Goal: Task Accomplishment & Management: Complete application form

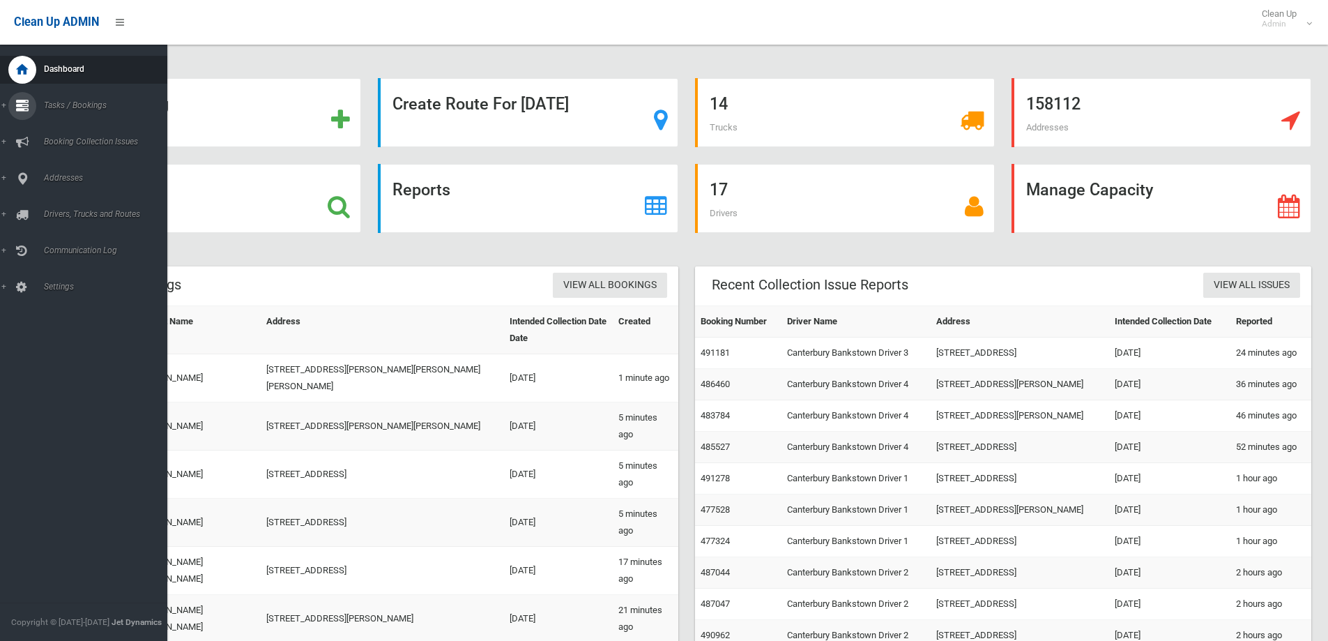
click at [15, 104] on div at bounding box center [22, 106] width 28 height 28
click at [57, 204] on span "Search" at bounding box center [103, 208] width 126 height 10
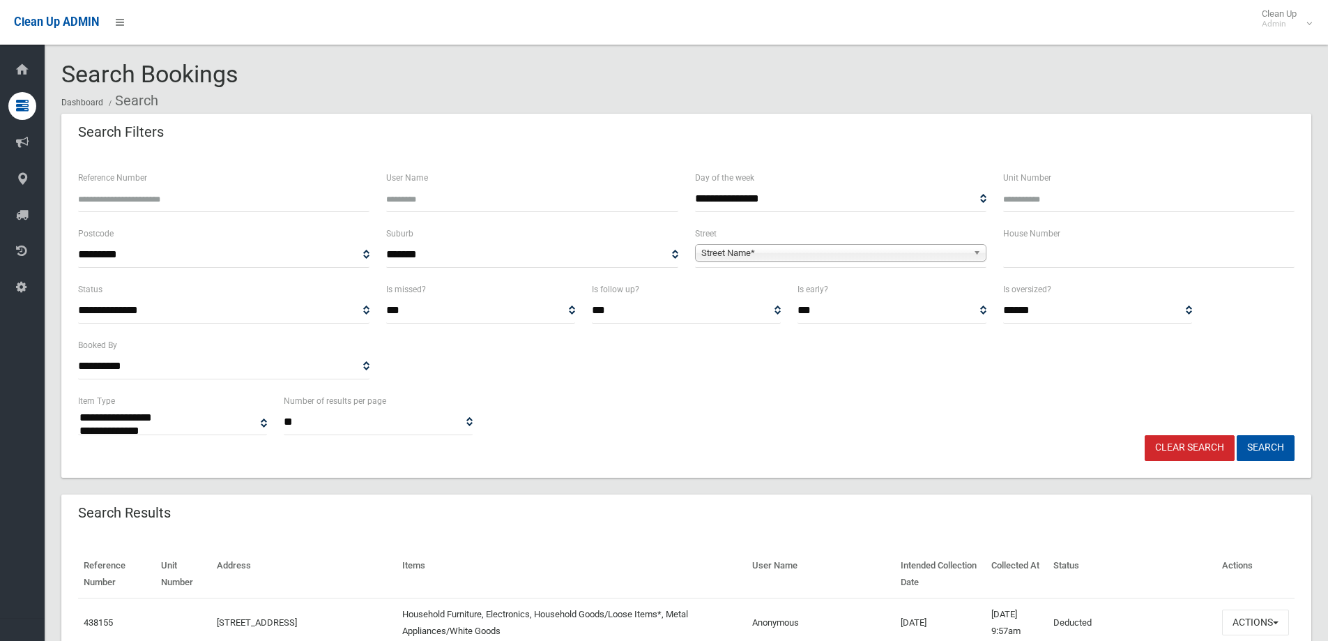
select select
click at [1039, 242] on input "text" at bounding box center [1148, 255] width 291 height 26
type input "**"
click at [732, 252] on span "Street Name*" at bounding box center [834, 253] width 266 height 17
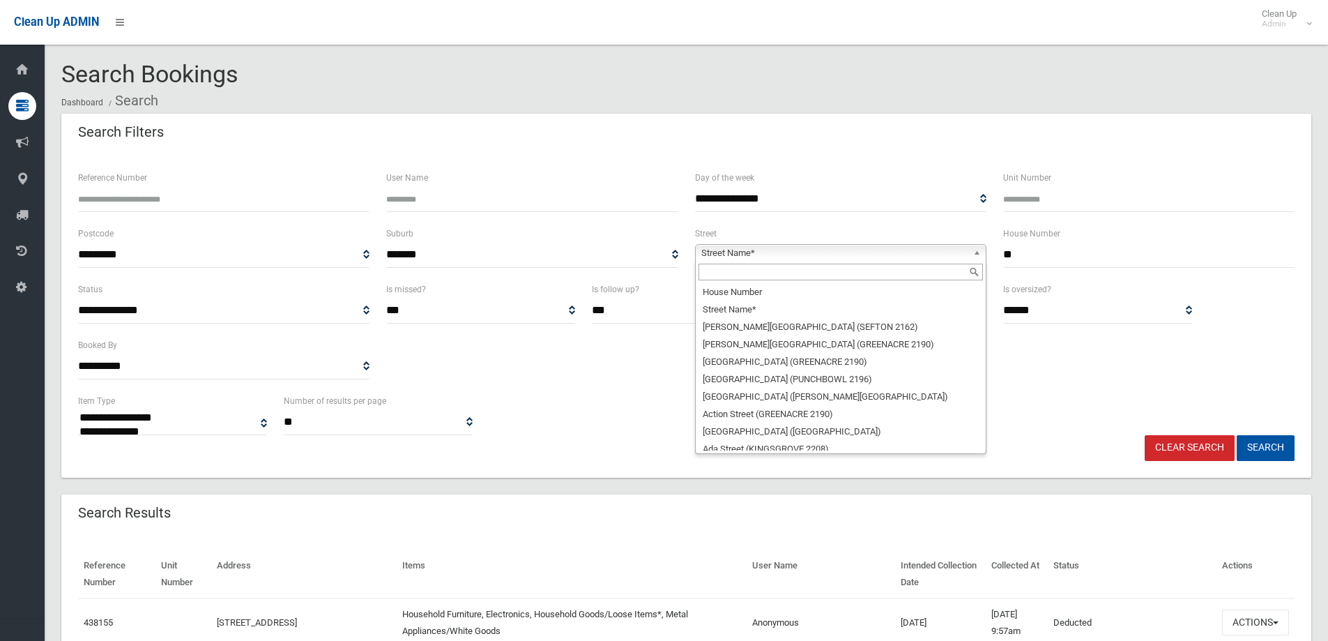
scroll to position [7, 0]
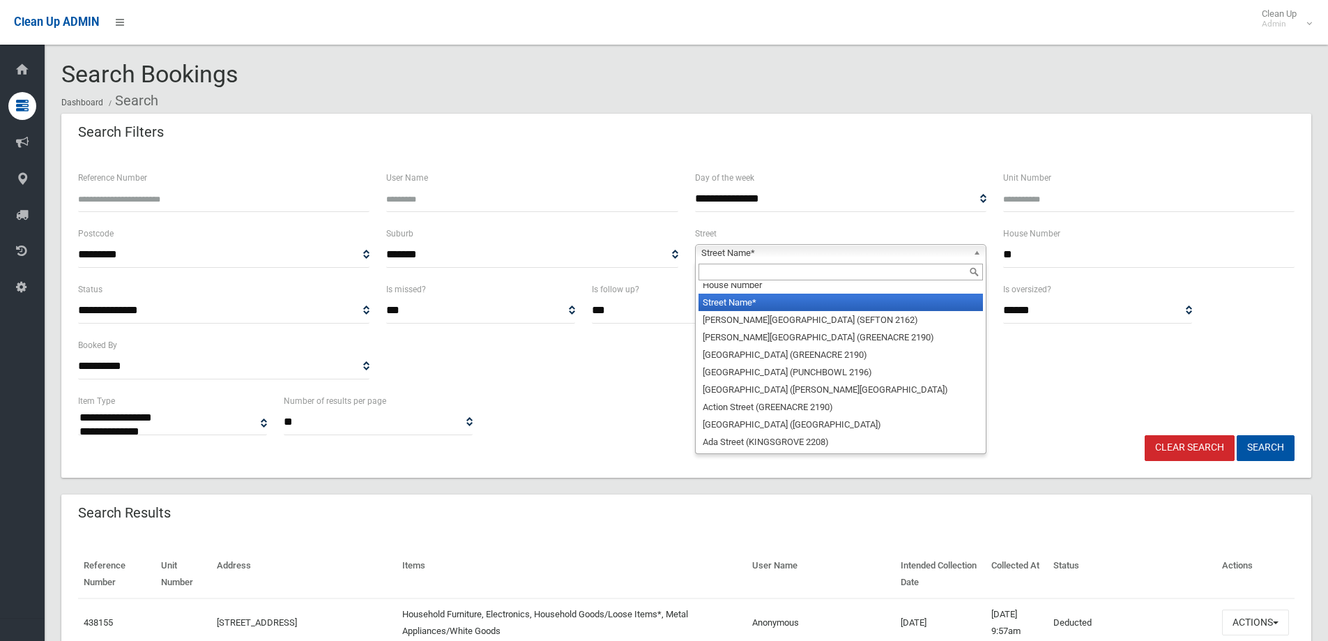
click at [740, 247] on span "Street Name*" at bounding box center [834, 253] width 266 height 17
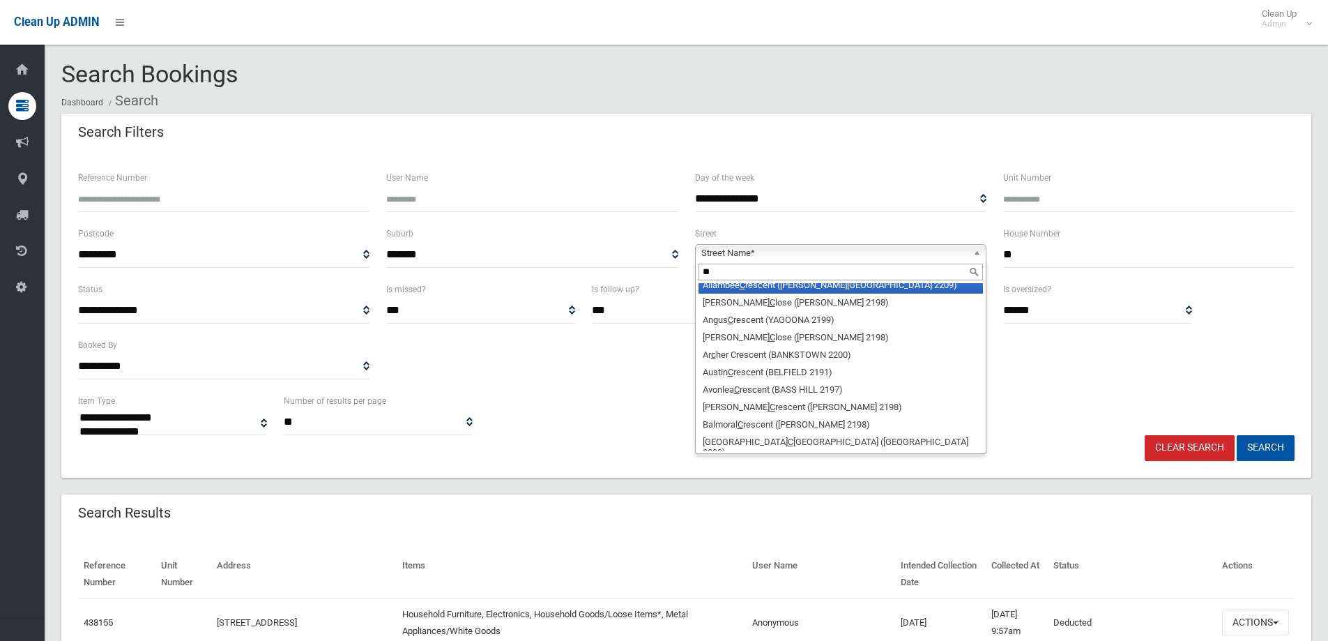
scroll to position [0, 0]
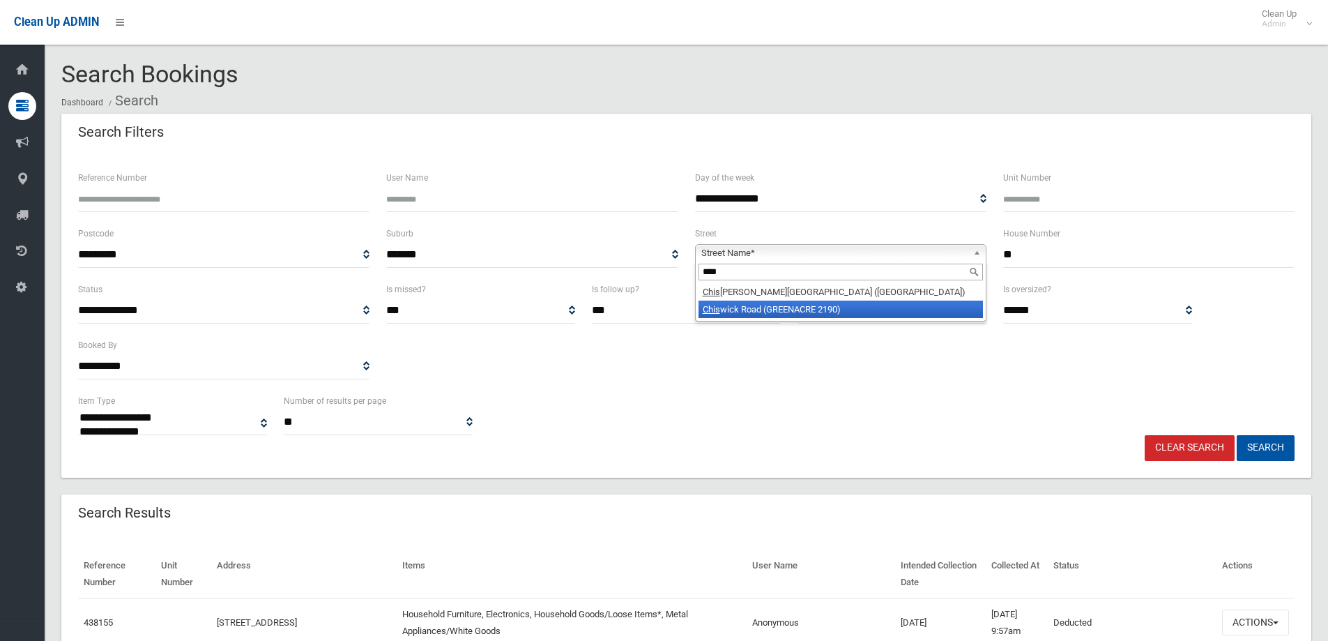
type input "****"
drag, startPoint x: 768, startPoint y: 306, endPoint x: 762, endPoint y: 300, distance: 8.4
click at [764, 302] on li "Chis wick Road (GREENACRE 2190)" at bounding box center [841, 308] width 284 height 17
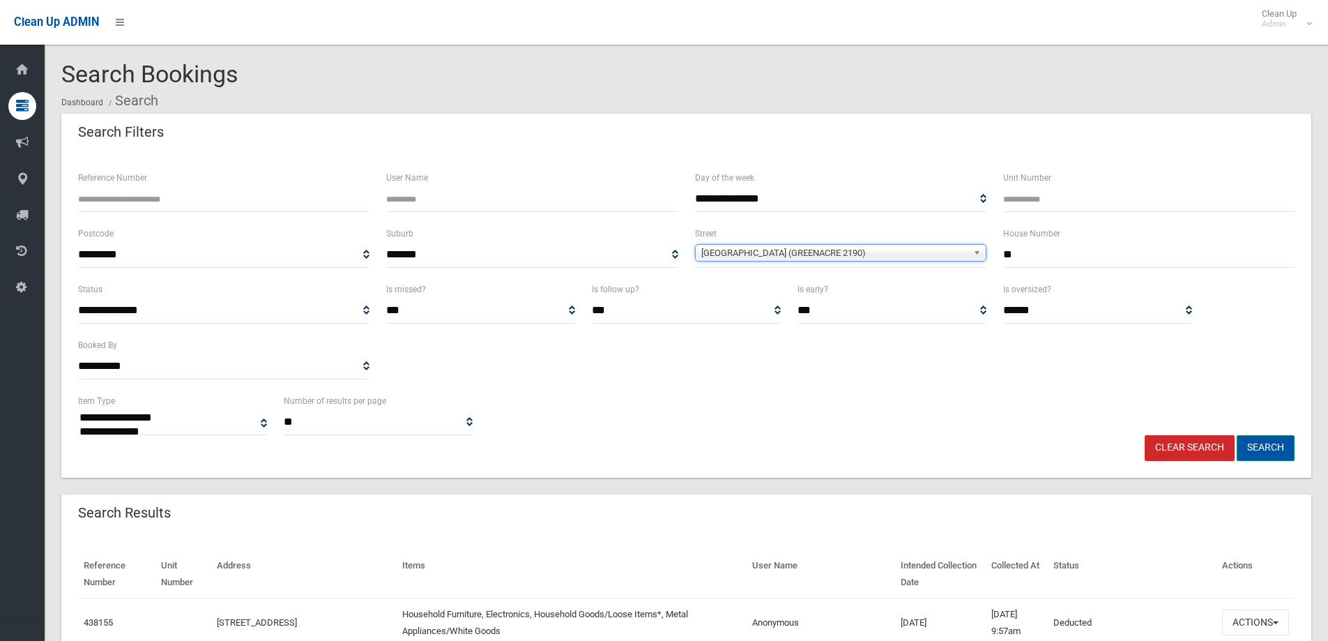
click at [1262, 446] on button "Search" at bounding box center [1266, 448] width 58 height 26
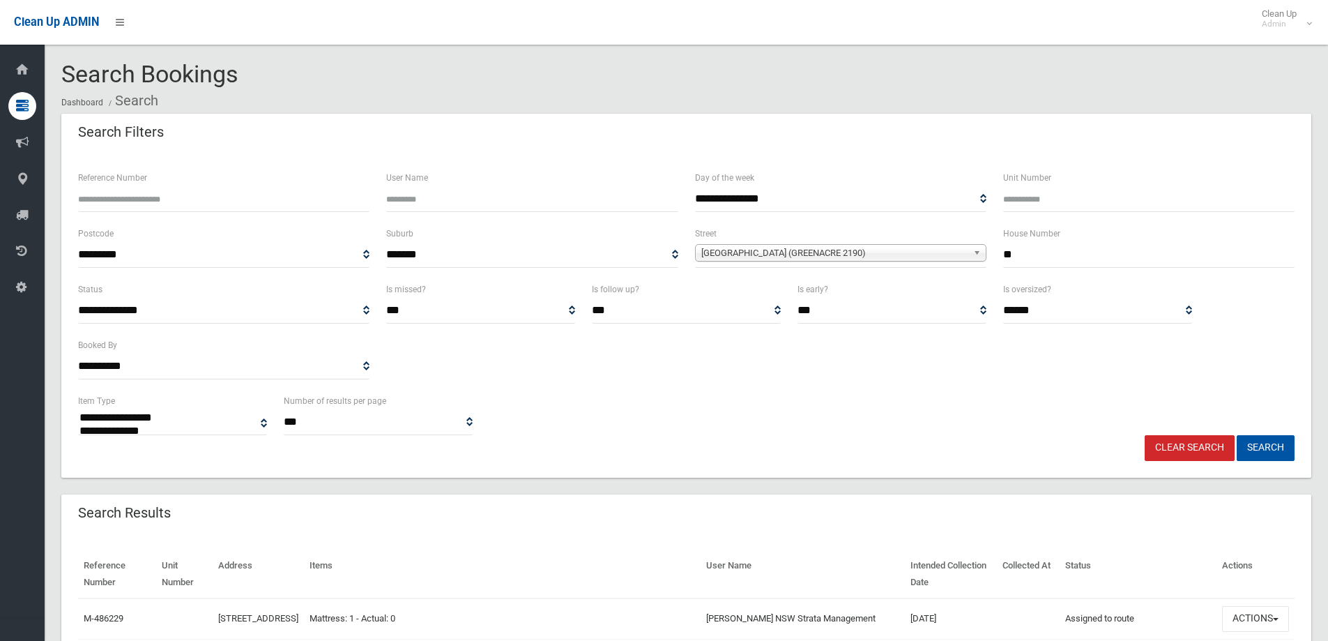
select select
click at [1260, 450] on button "Search" at bounding box center [1266, 448] width 58 height 26
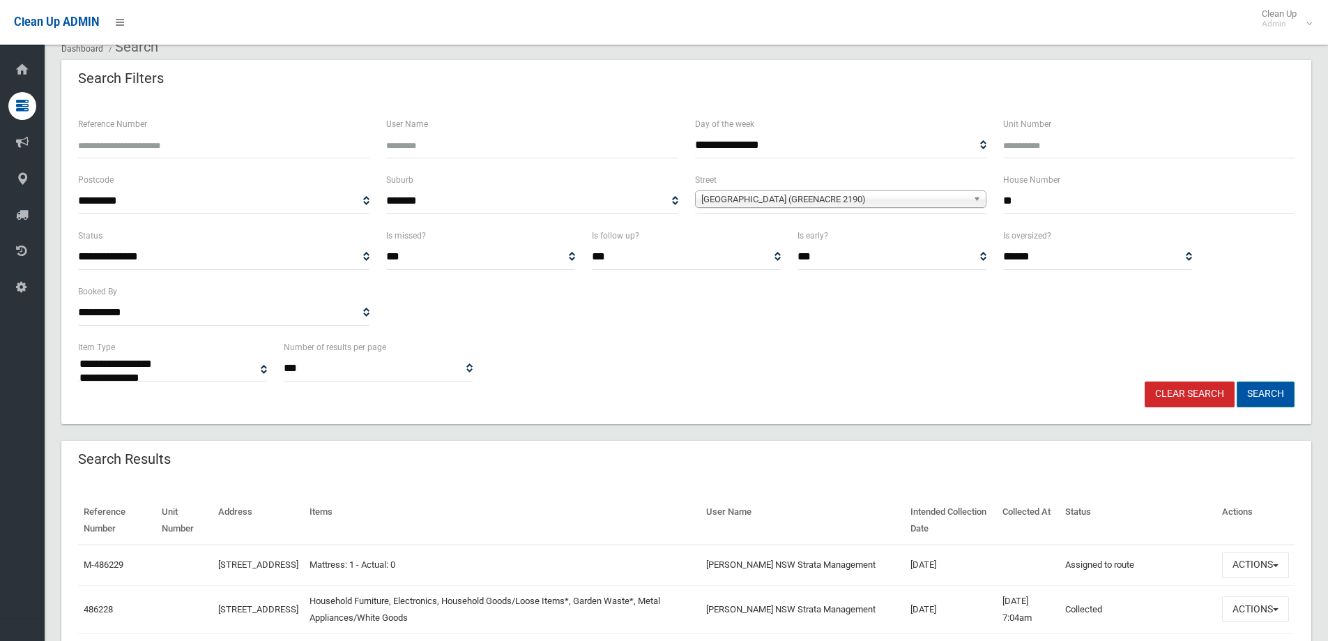
scroll to position [139, 0]
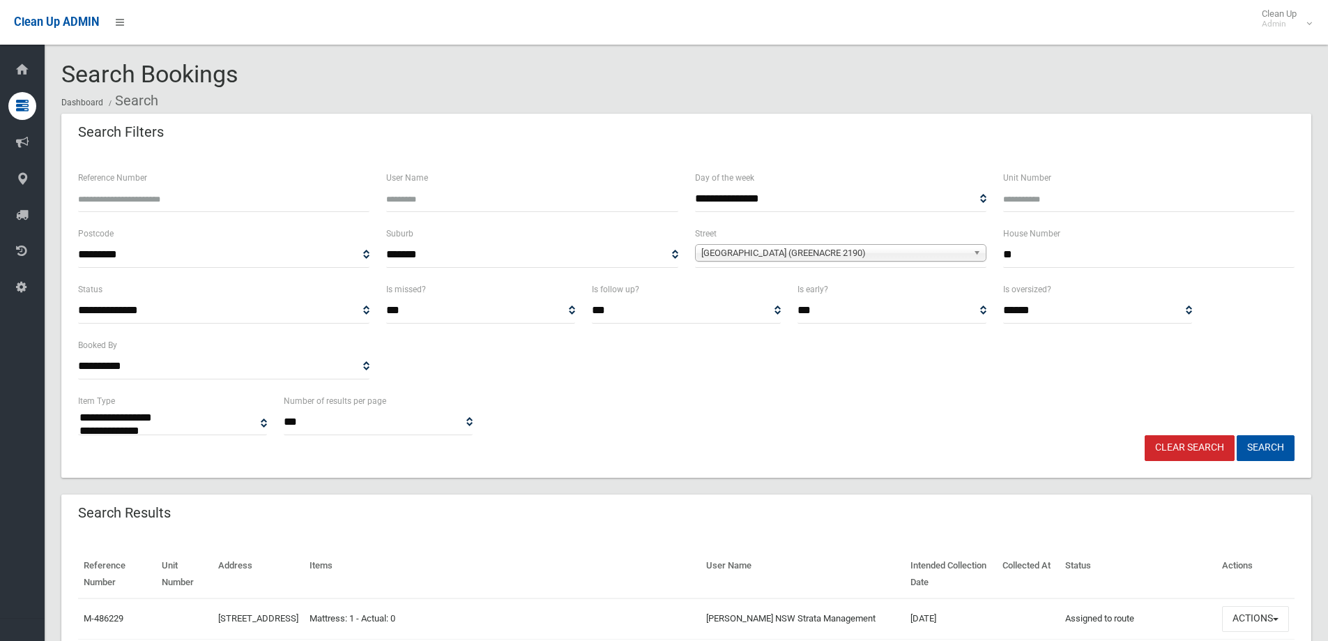
select select
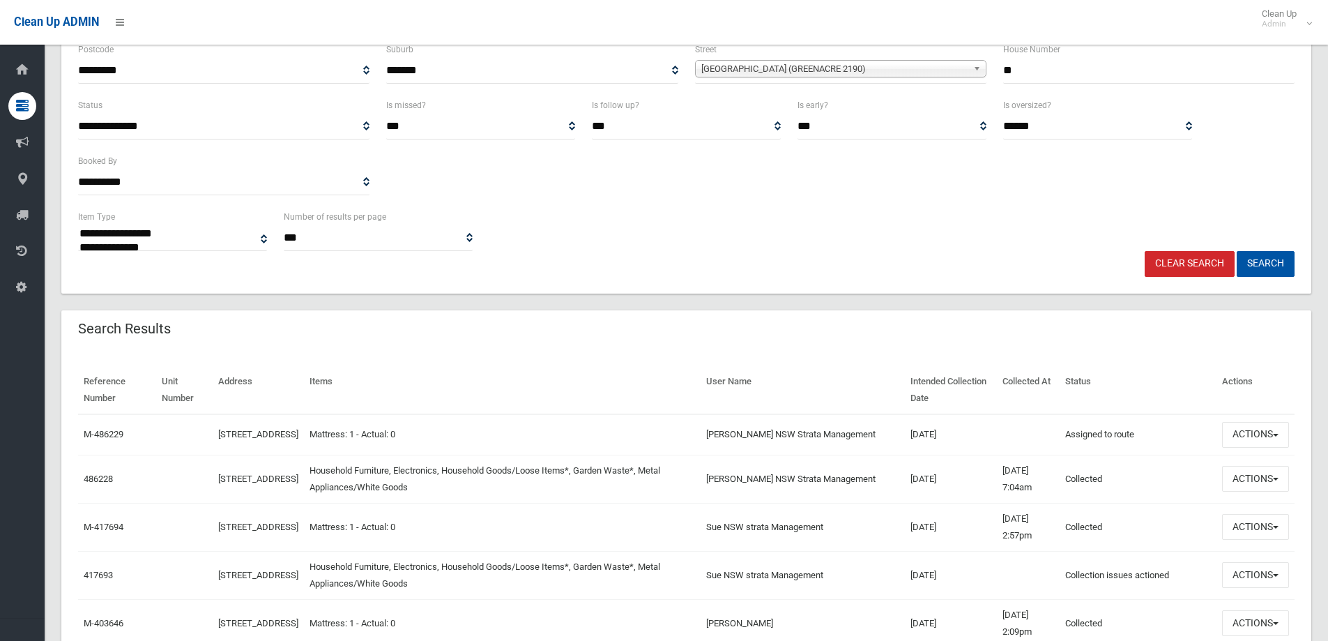
scroll to position [209, 0]
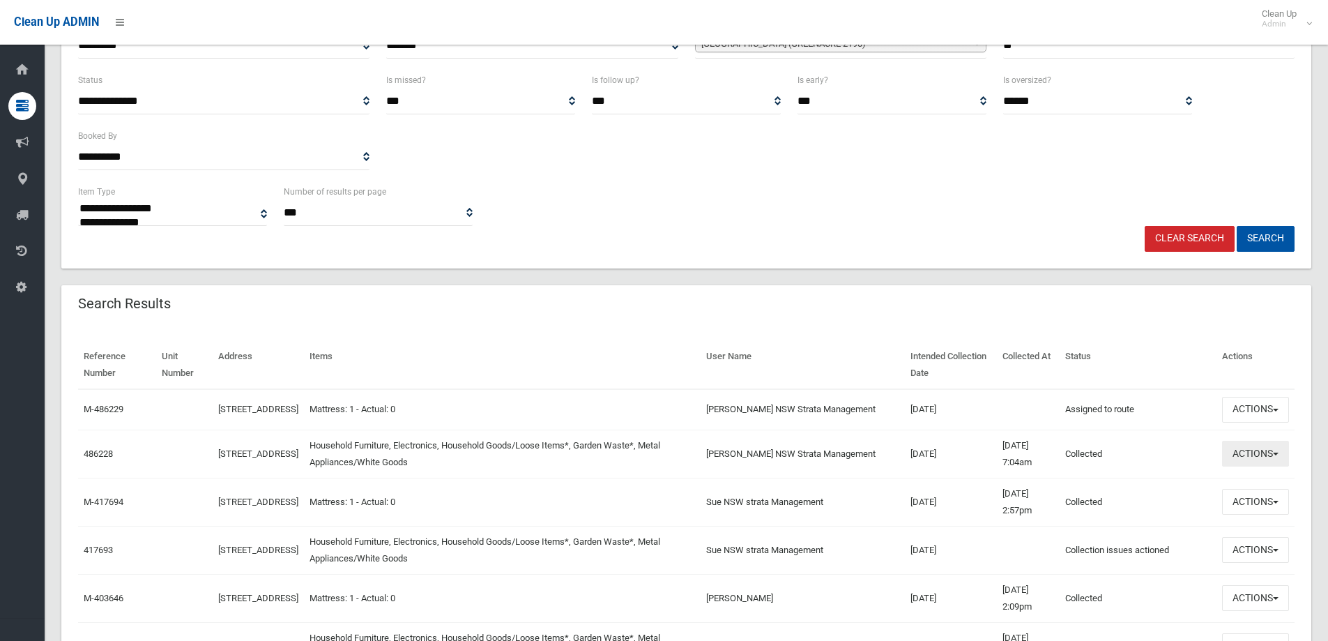
click at [1256, 461] on button "Actions" at bounding box center [1255, 454] width 67 height 26
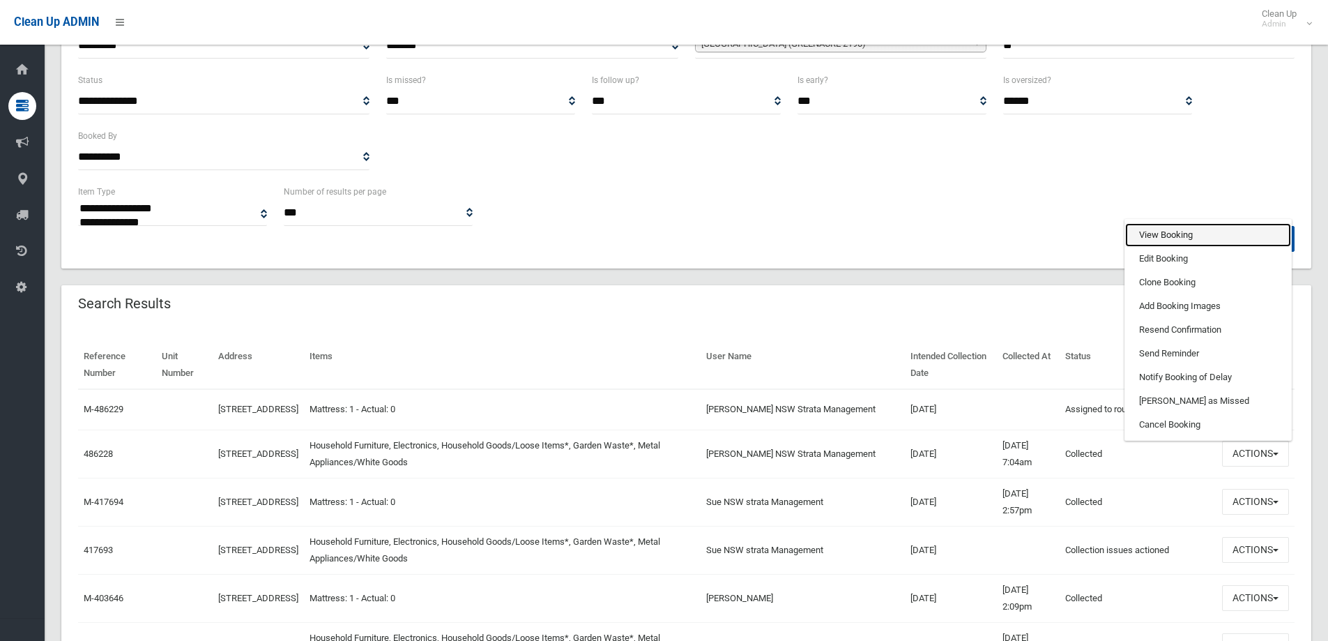
click at [1155, 244] on link "View Booking" at bounding box center [1208, 235] width 166 height 24
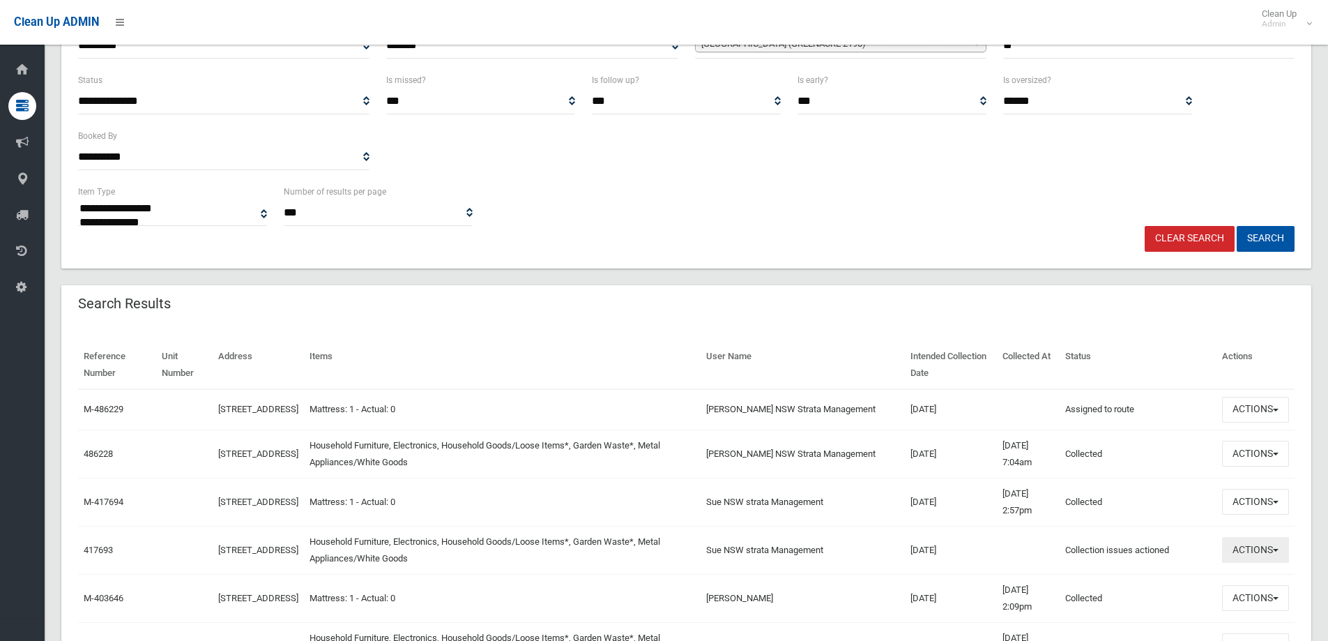
click at [1254, 563] on button "Actions" at bounding box center [1255, 550] width 67 height 26
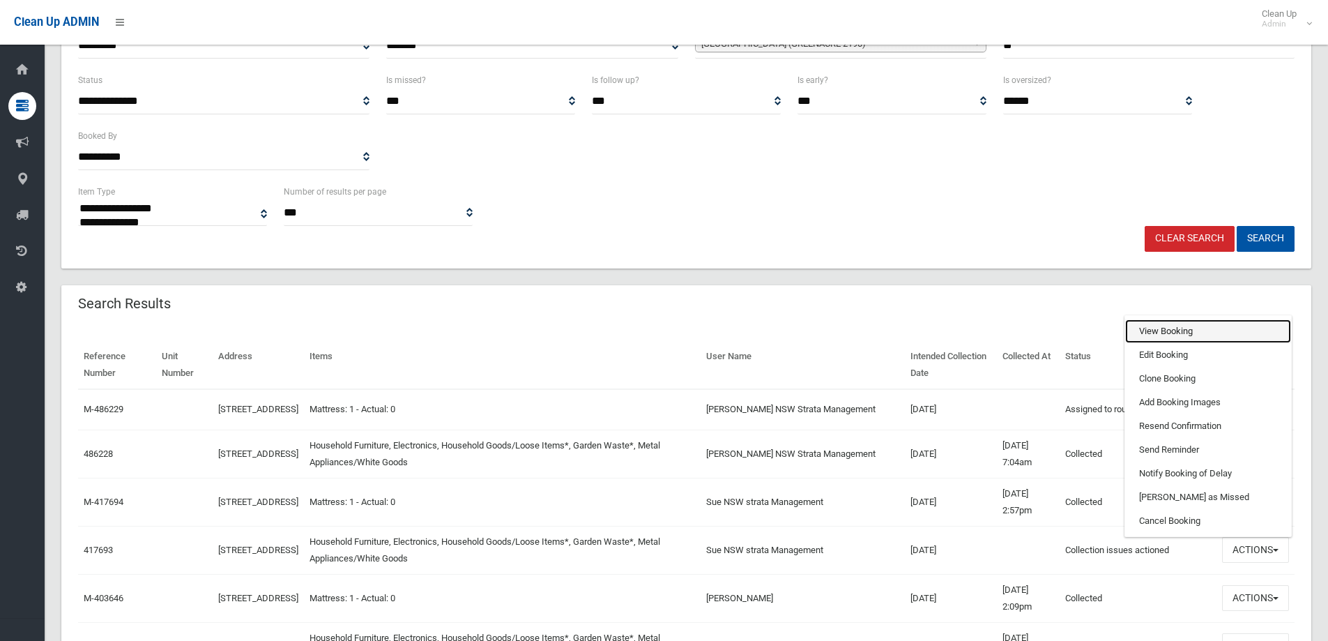
click at [1140, 342] on link "View Booking" at bounding box center [1208, 331] width 166 height 24
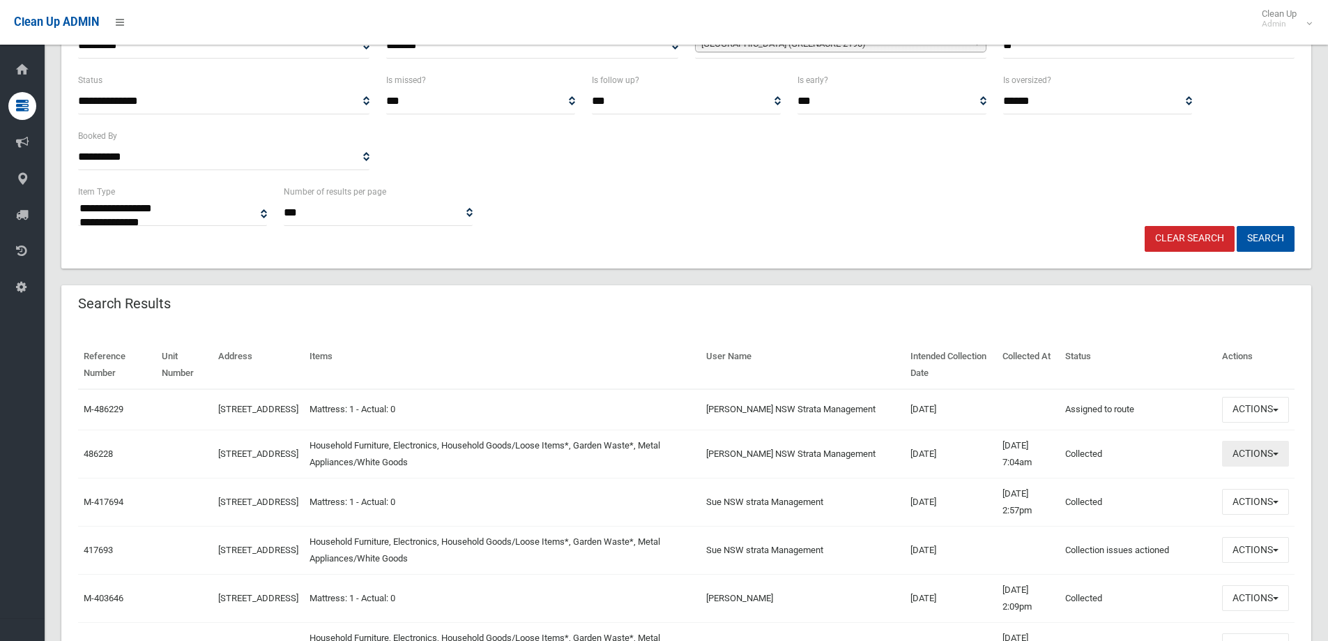
click at [1255, 459] on button "Actions" at bounding box center [1255, 454] width 67 height 26
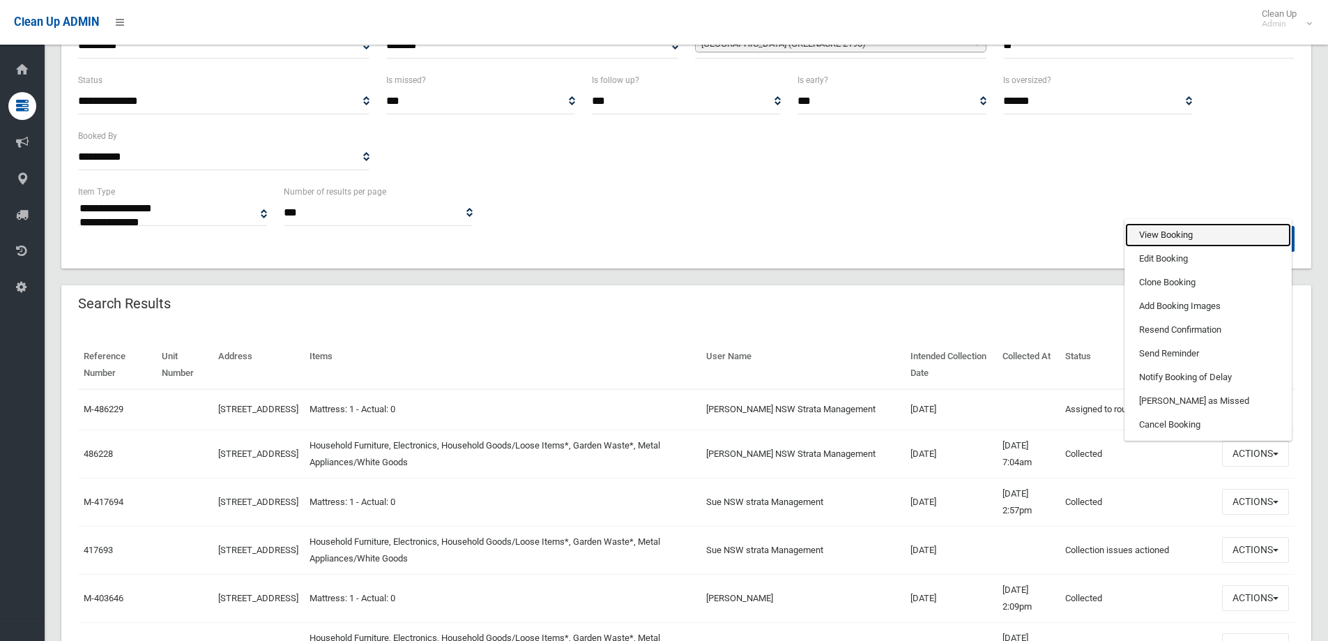
click at [1159, 241] on link "View Booking" at bounding box center [1208, 235] width 166 height 24
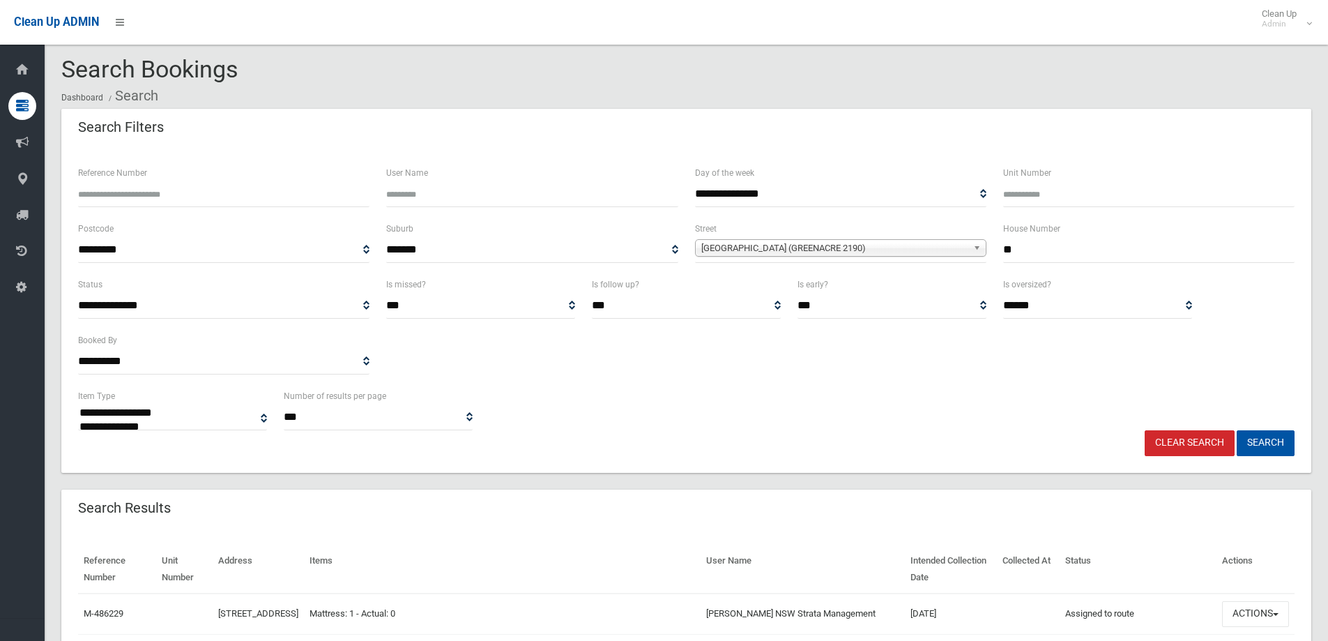
scroll to position [0, 0]
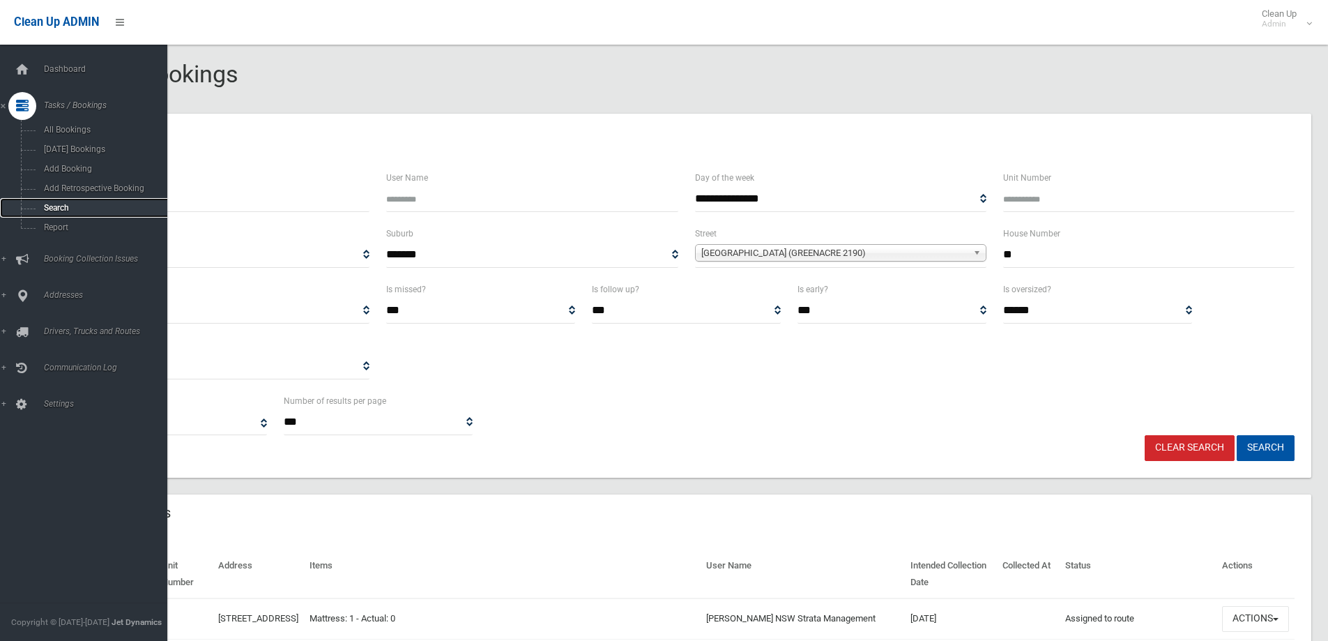
click at [45, 206] on span "Search" at bounding box center [103, 208] width 126 height 10
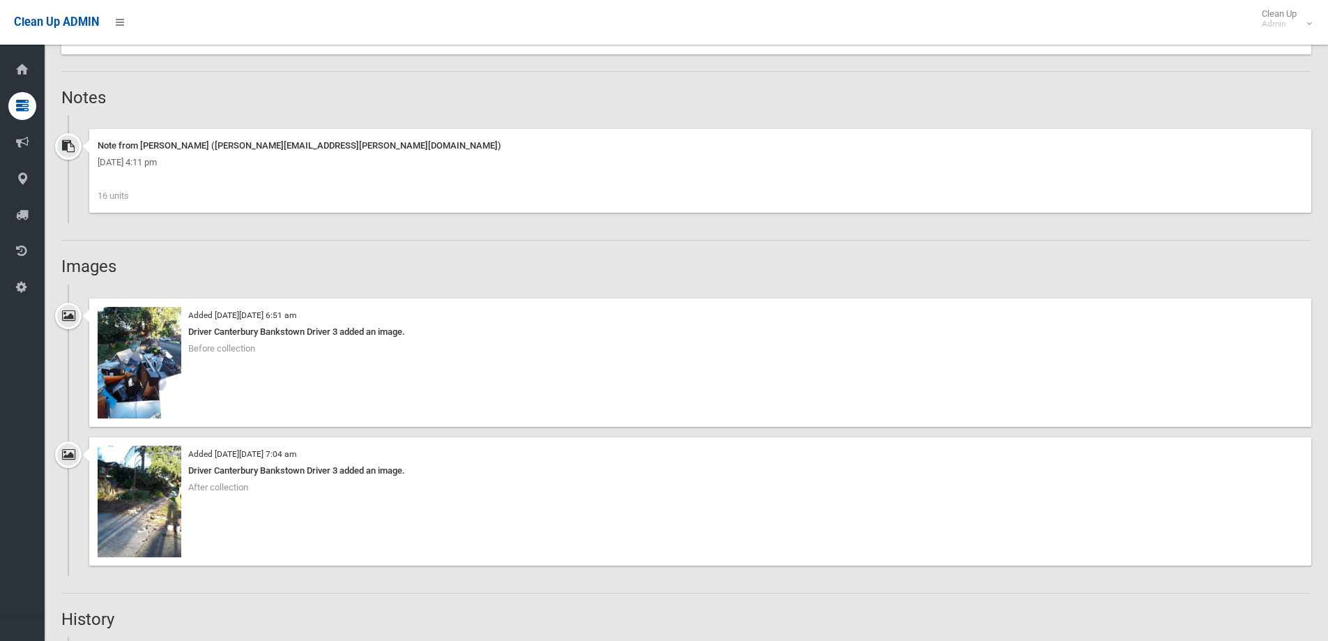
scroll to position [1046, 0]
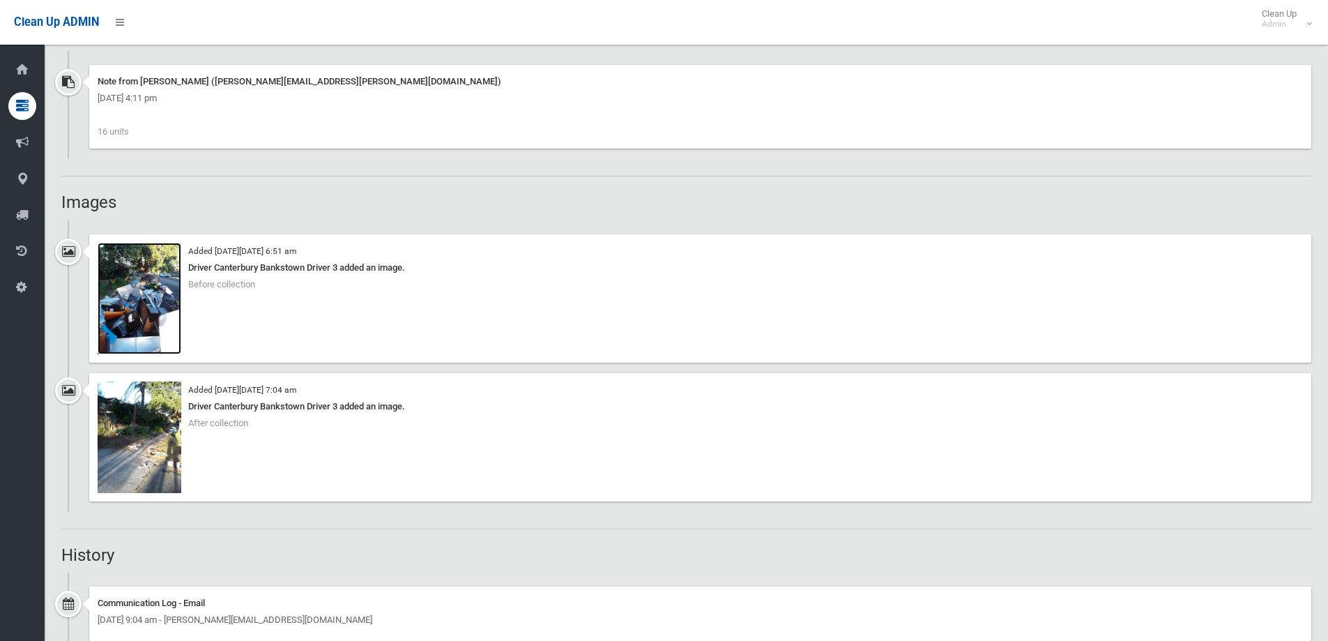
click at [135, 293] on img at bounding box center [140, 299] width 84 height 112
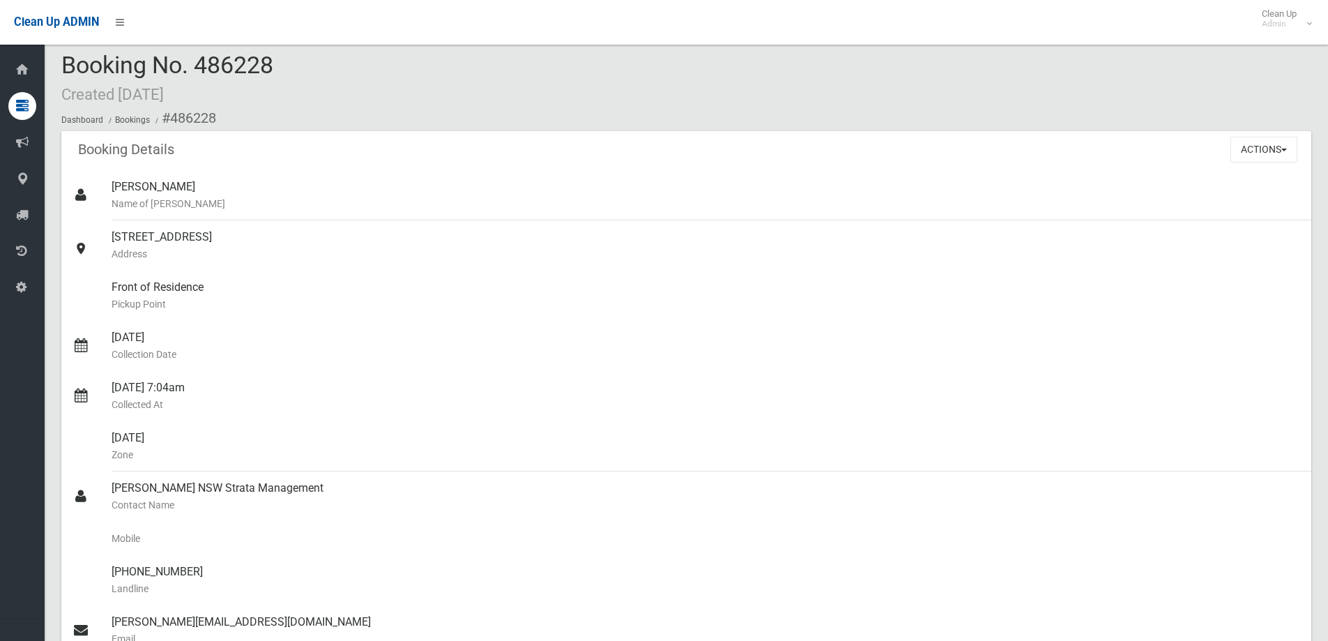
scroll to position [0, 0]
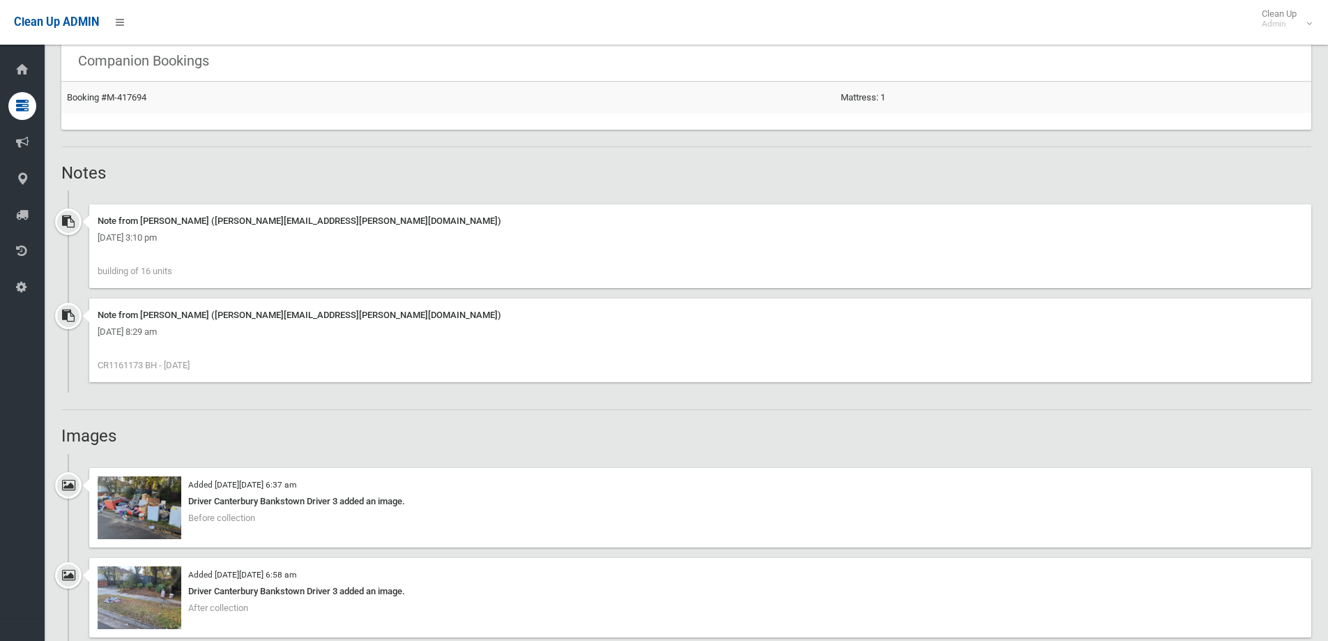
scroll to position [1046, 0]
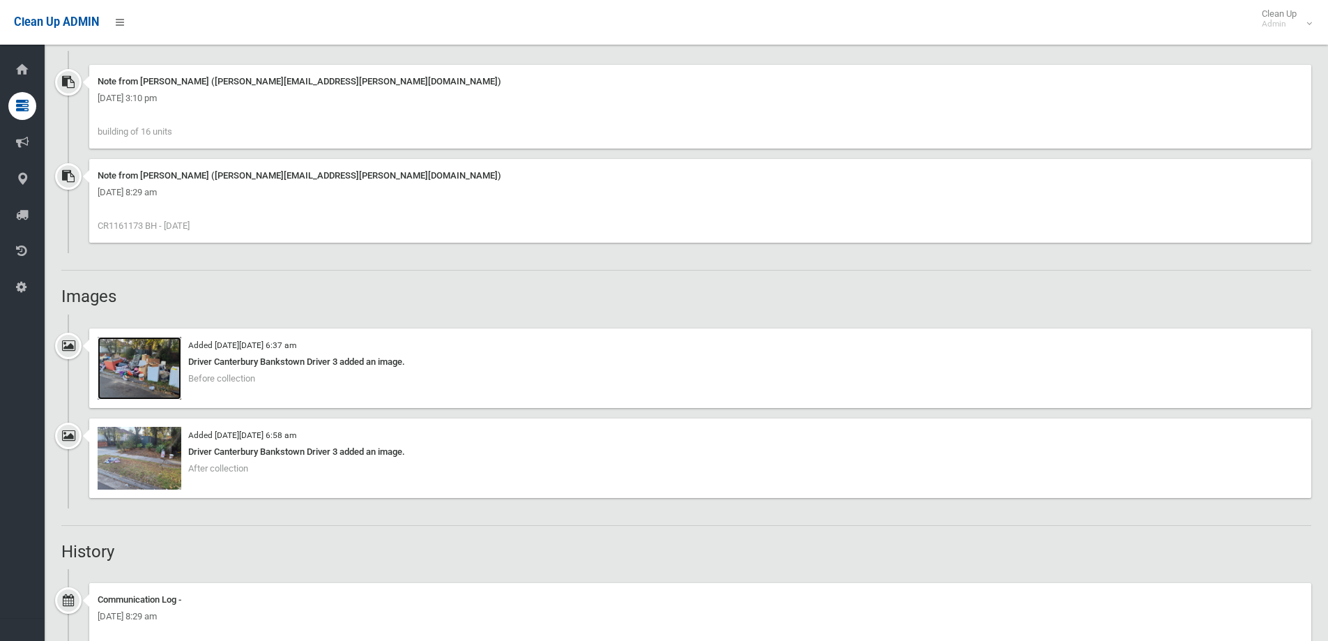
click at [152, 365] on img at bounding box center [140, 368] width 84 height 63
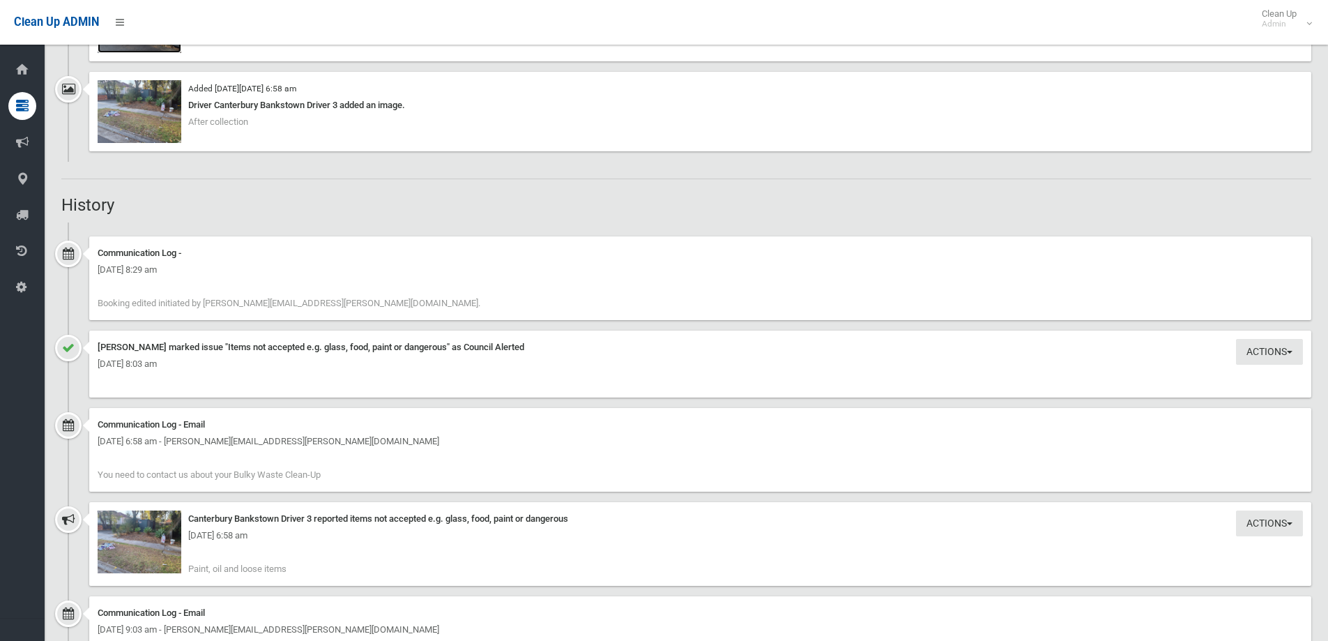
scroll to position [1394, 0]
click at [146, 545] on img at bounding box center [140, 539] width 84 height 63
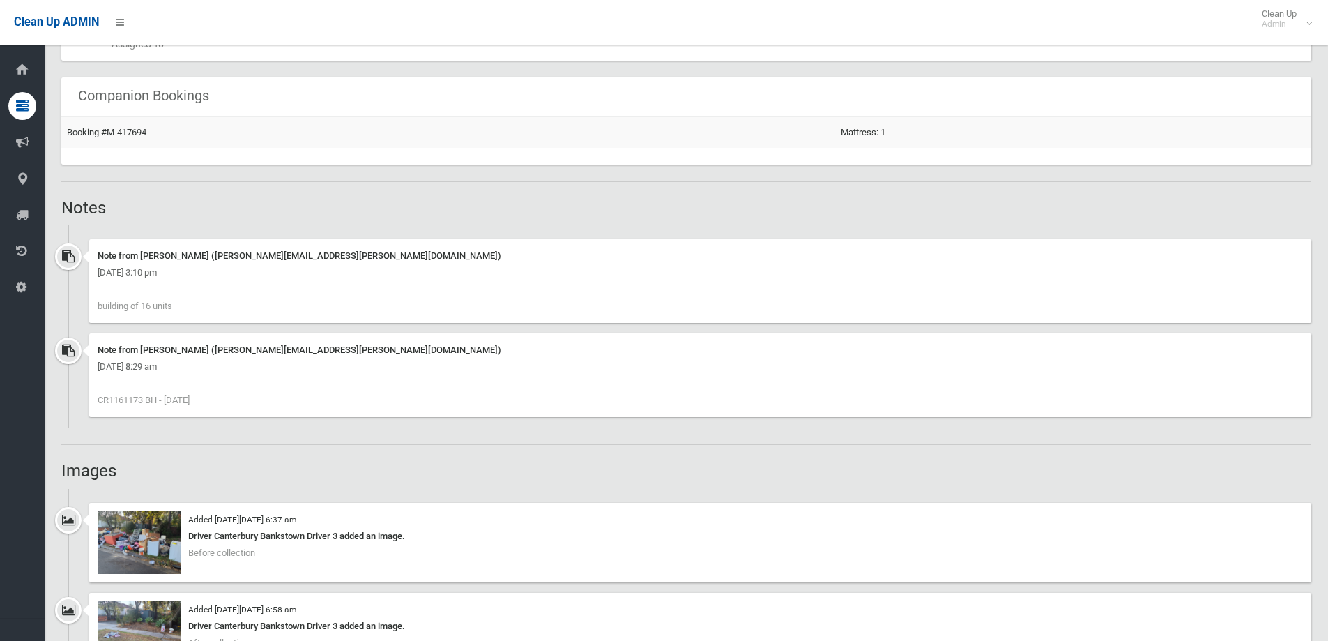
scroll to position [767, 0]
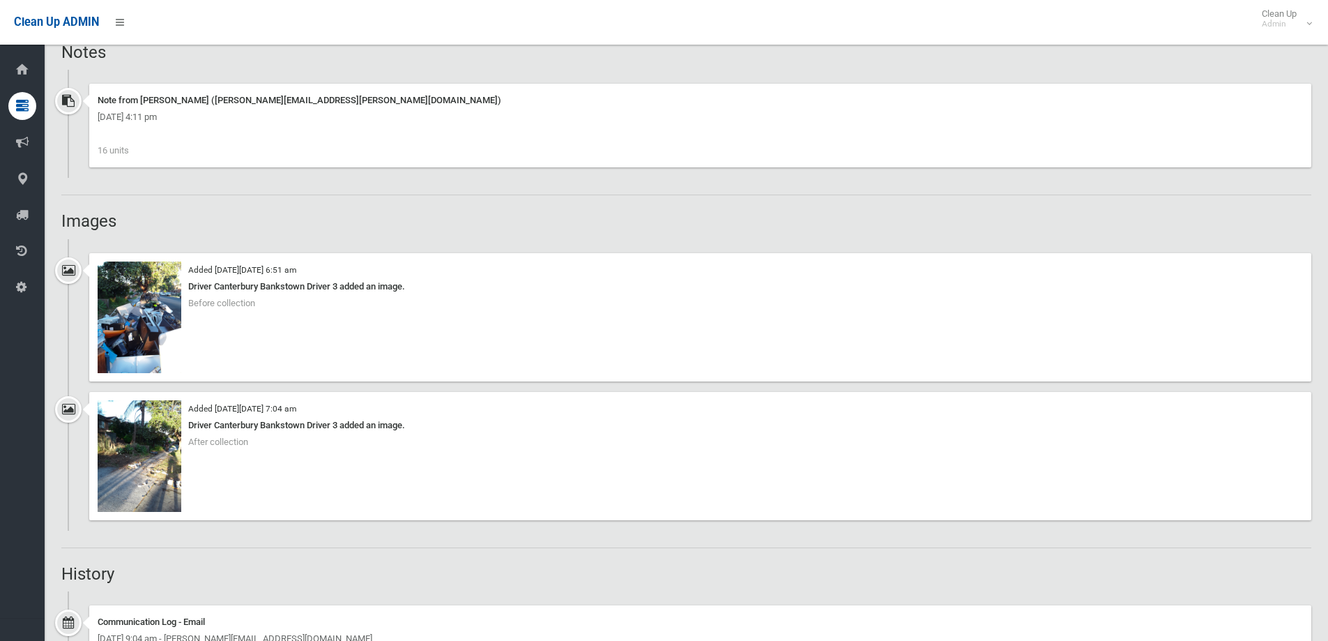
scroll to position [1046, 0]
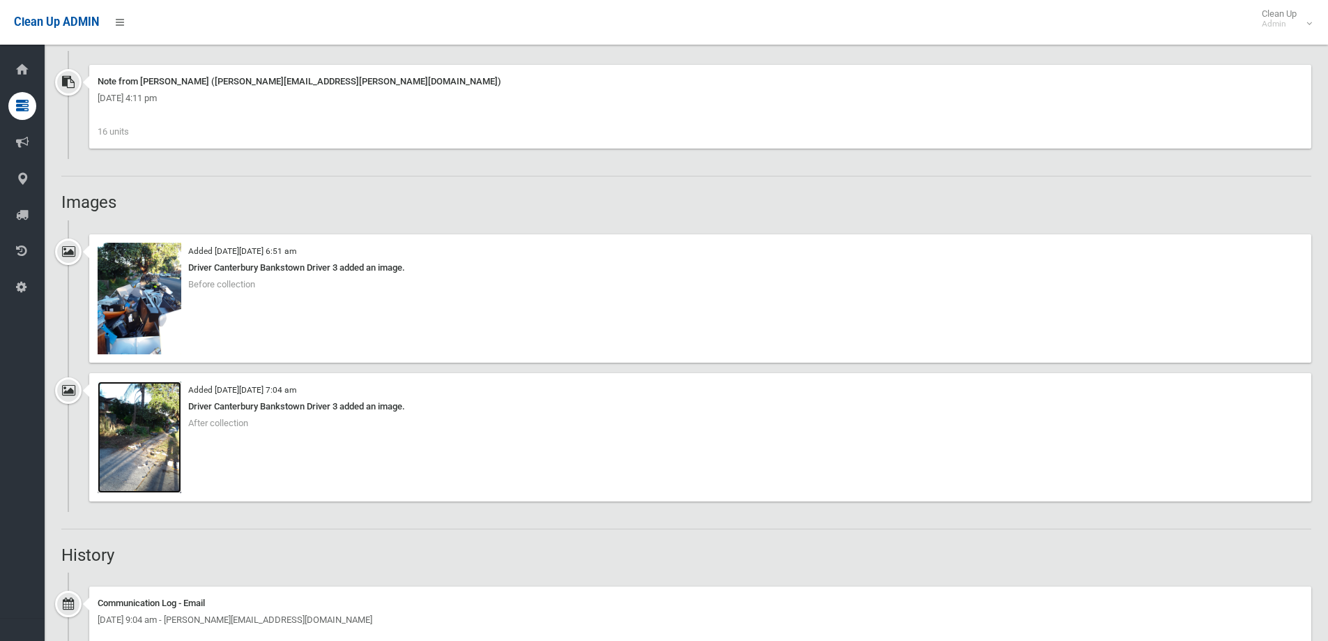
click at [132, 447] on img at bounding box center [140, 437] width 84 height 112
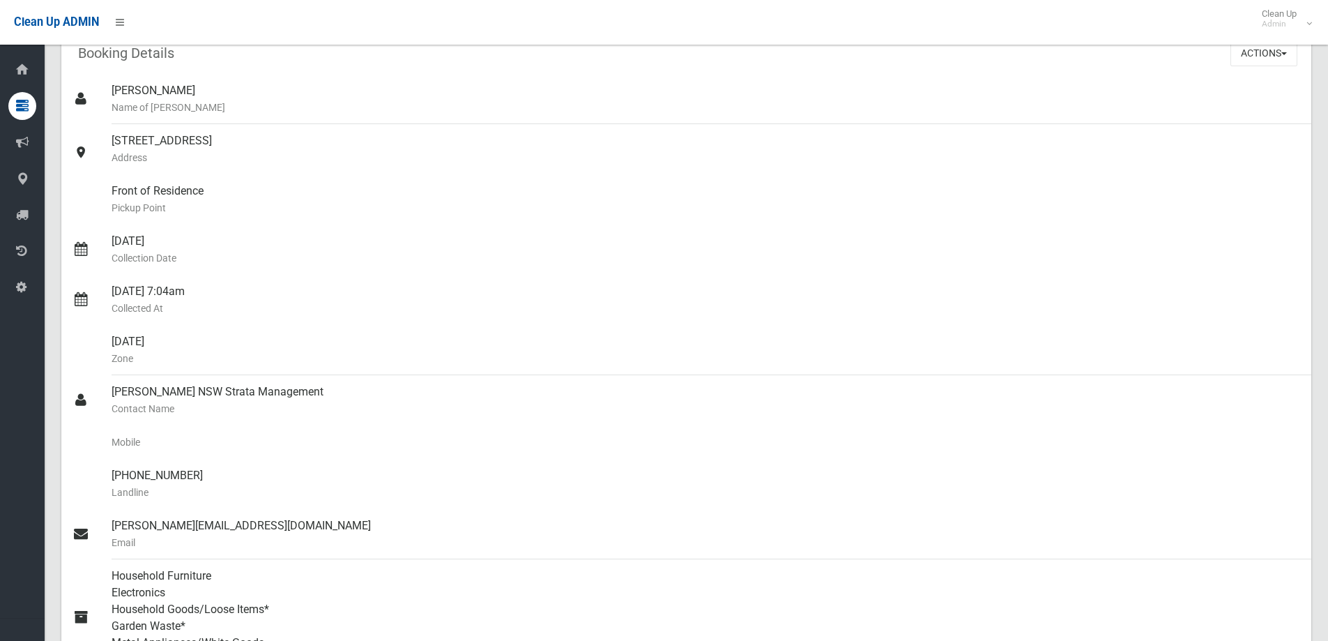
scroll to position [0, 0]
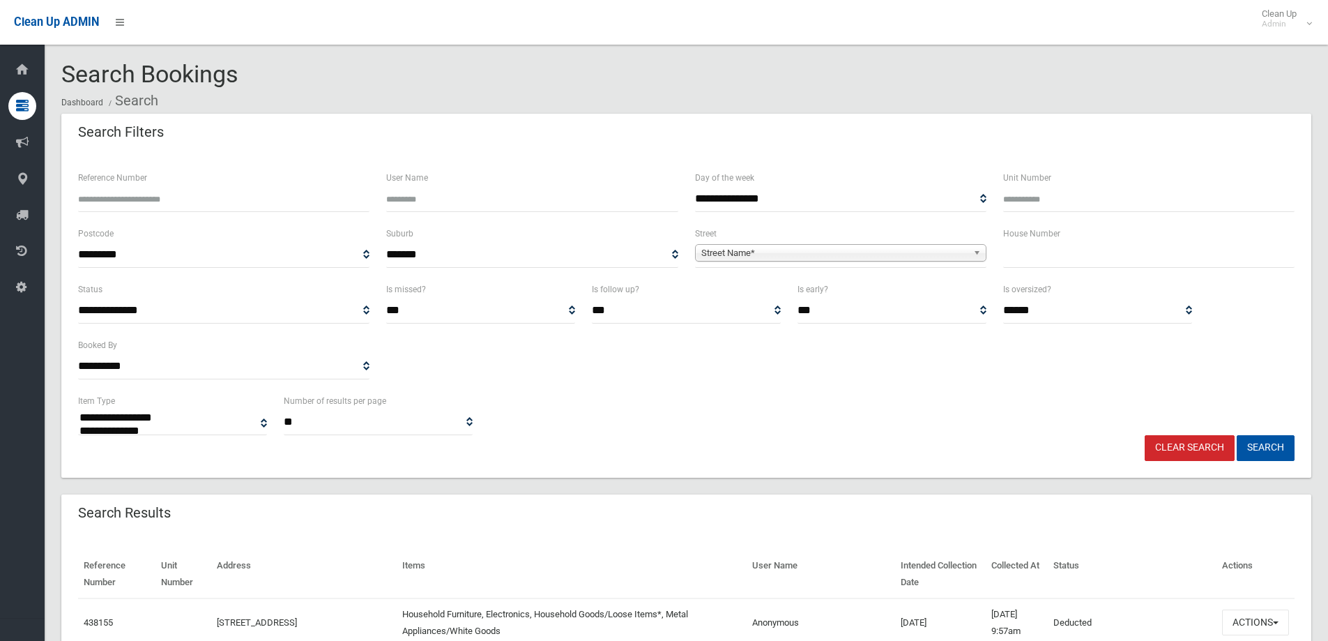
select select
drag, startPoint x: 1011, startPoint y: 257, endPoint x: 1009, endPoint y: 243, distance: 14.1
click at [1009, 243] on div "House Number" at bounding box center [1148, 246] width 291 height 43
click at [1014, 248] on input "text" at bounding box center [1148, 255] width 291 height 26
type input "***"
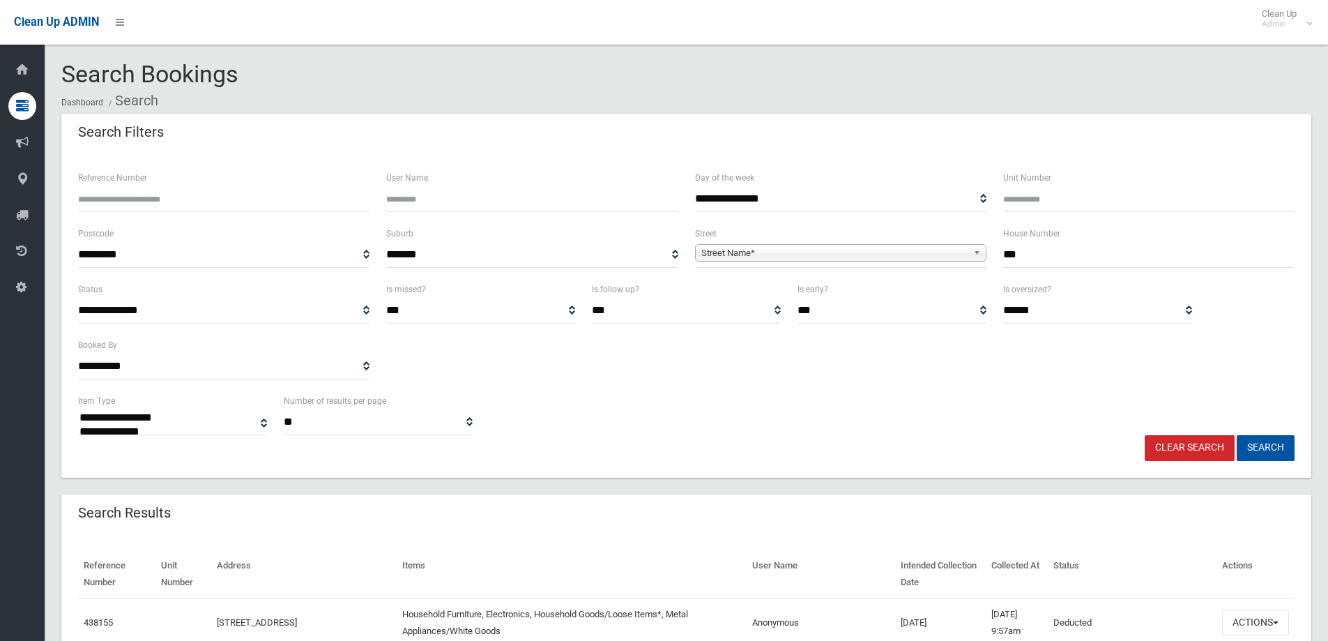
click at [753, 250] on span "Street Name*" at bounding box center [834, 253] width 266 height 17
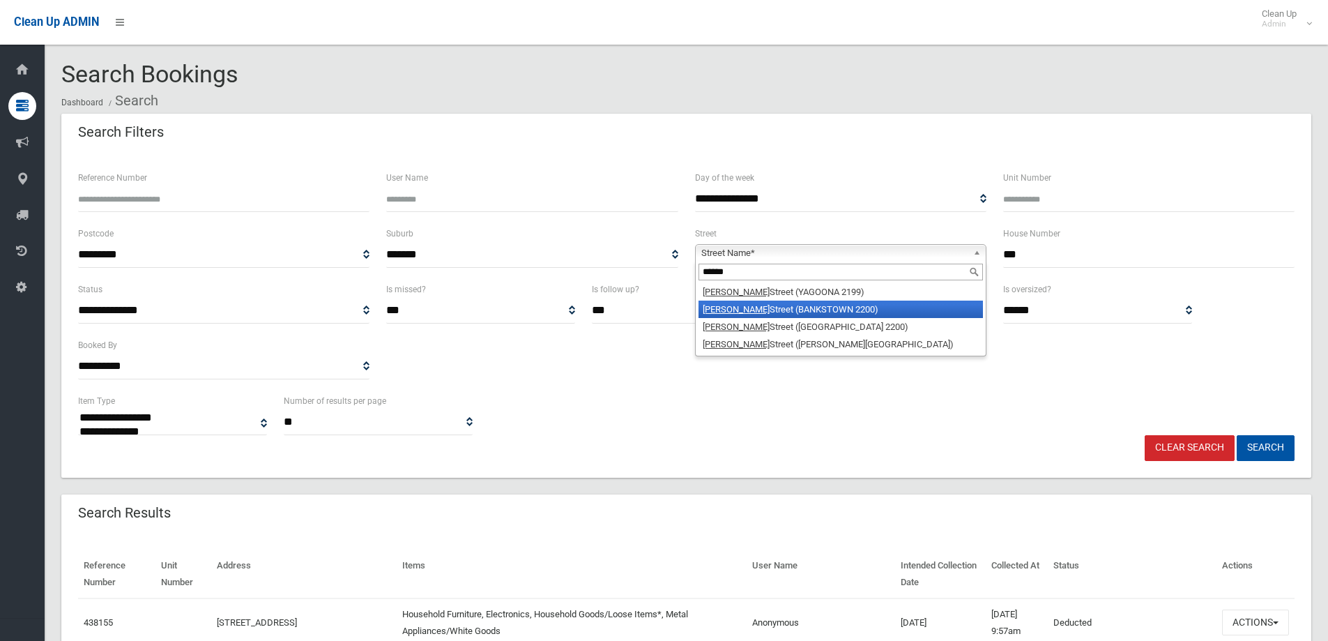
type input "******"
click at [732, 310] on li "Marion Street (BANKSTOWN 2200)" at bounding box center [841, 308] width 284 height 17
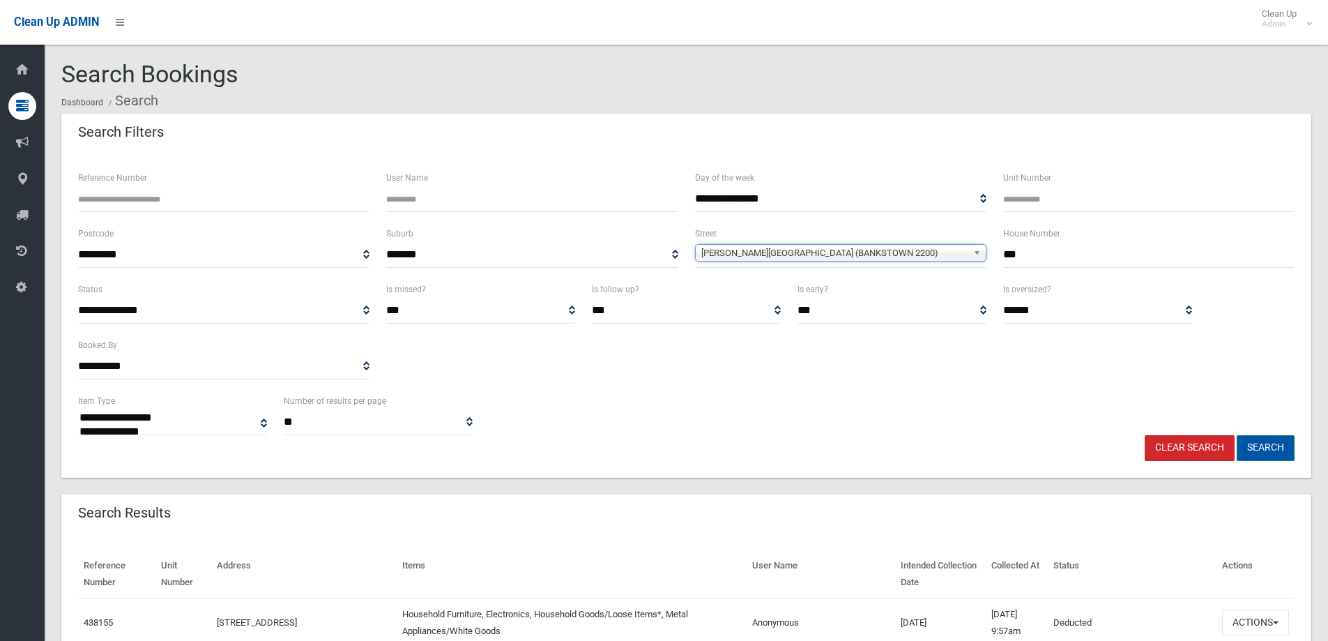
drag, startPoint x: 1261, startPoint y: 445, endPoint x: 1243, endPoint y: 445, distance: 18.1
click at [1260, 445] on button "Search" at bounding box center [1266, 448] width 58 height 26
click at [1242, 445] on button "Search" at bounding box center [1266, 448] width 58 height 26
click at [1259, 442] on button "Search" at bounding box center [1266, 448] width 58 height 26
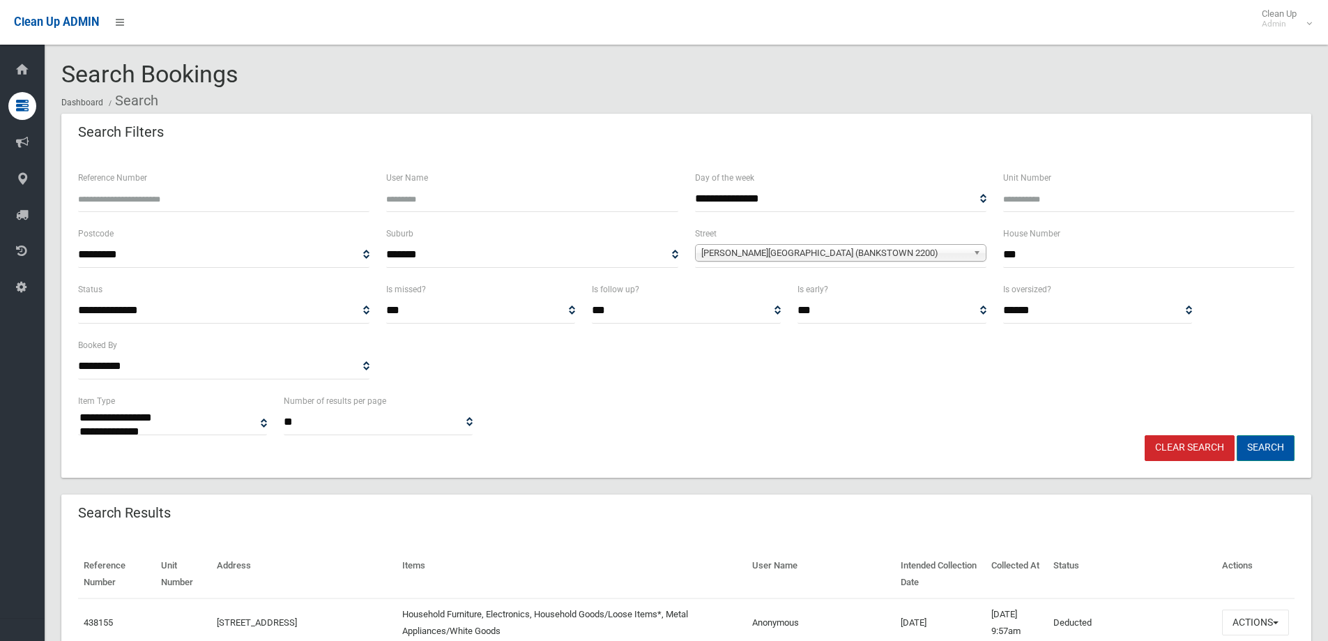
click at [1260, 449] on button "Search" at bounding box center [1266, 448] width 58 height 26
click at [1258, 447] on button "Search" at bounding box center [1266, 448] width 58 height 26
click at [1260, 447] on button "Search" at bounding box center [1266, 448] width 58 height 26
click at [1262, 447] on button "Search" at bounding box center [1266, 448] width 58 height 26
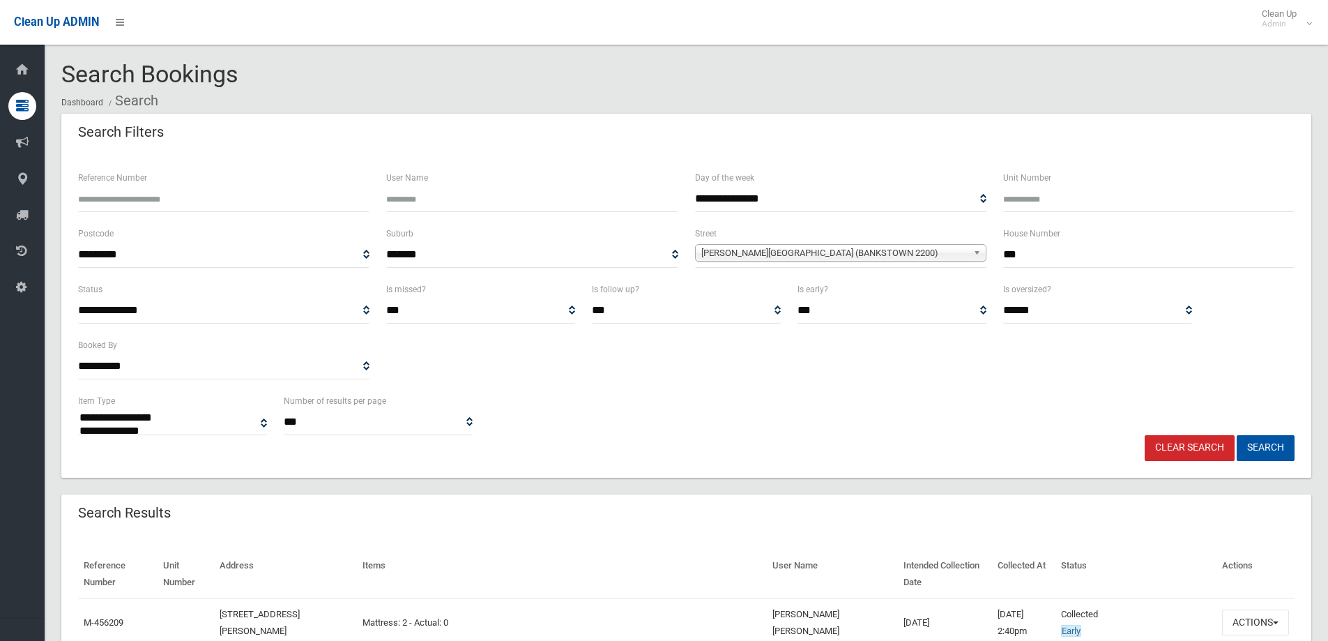
select select
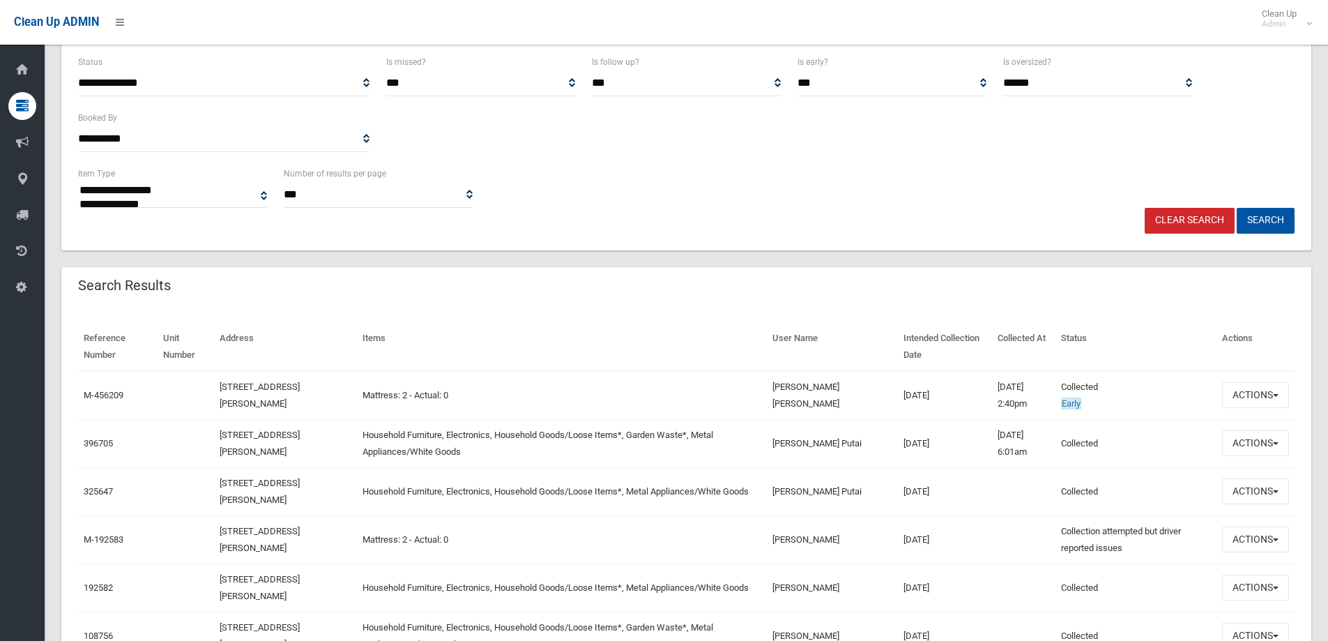
scroll to position [279, 0]
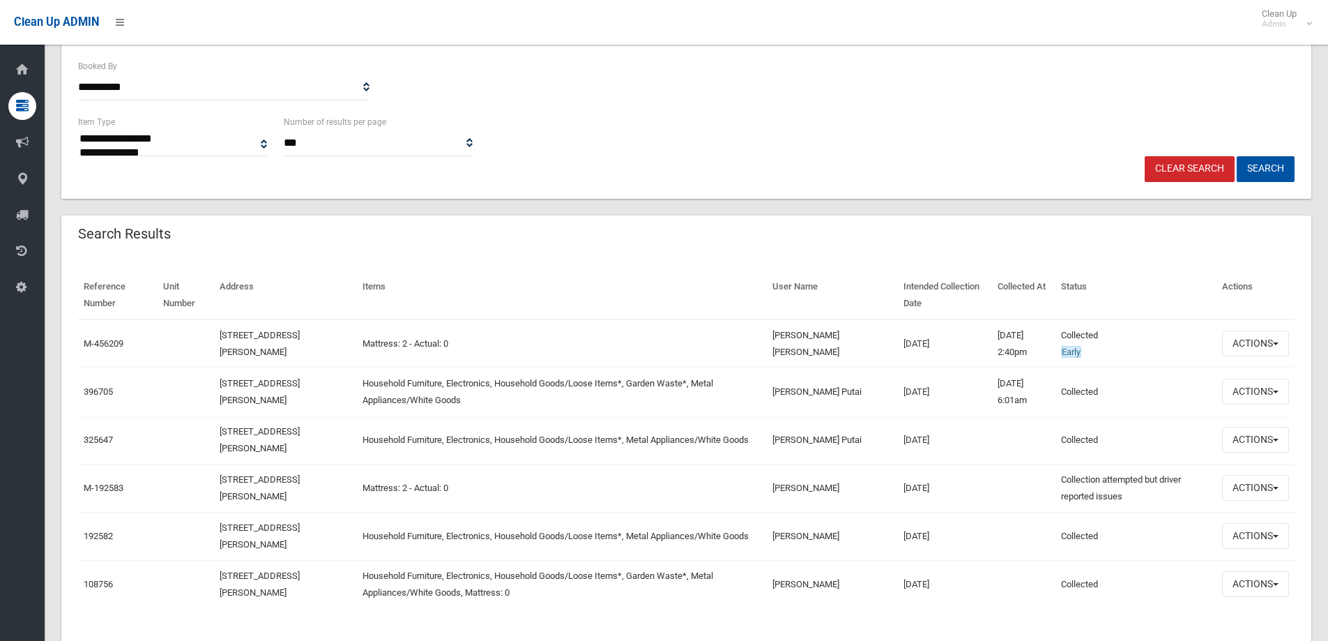
click at [1033, 395] on td "[DATE] 6:01am" at bounding box center [1023, 391] width 63 height 48
click at [992, 356] on td "[DATE] 2:40pm" at bounding box center [1023, 343] width 63 height 49
click at [829, 448] on td "[PERSON_NAME] Putai" at bounding box center [832, 439] width 131 height 48
click at [1253, 445] on button "Actions" at bounding box center [1255, 440] width 67 height 26
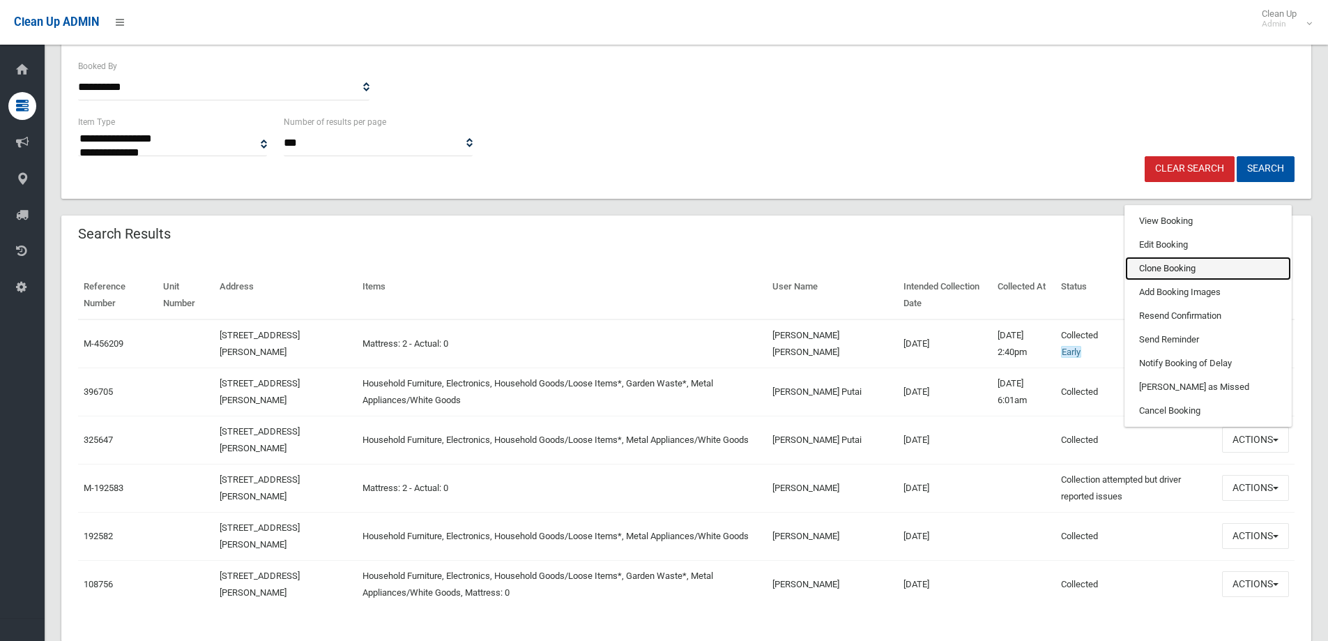
click at [1168, 263] on link "Clone Booking" at bounding box center [1208, 269] width 166 height 24
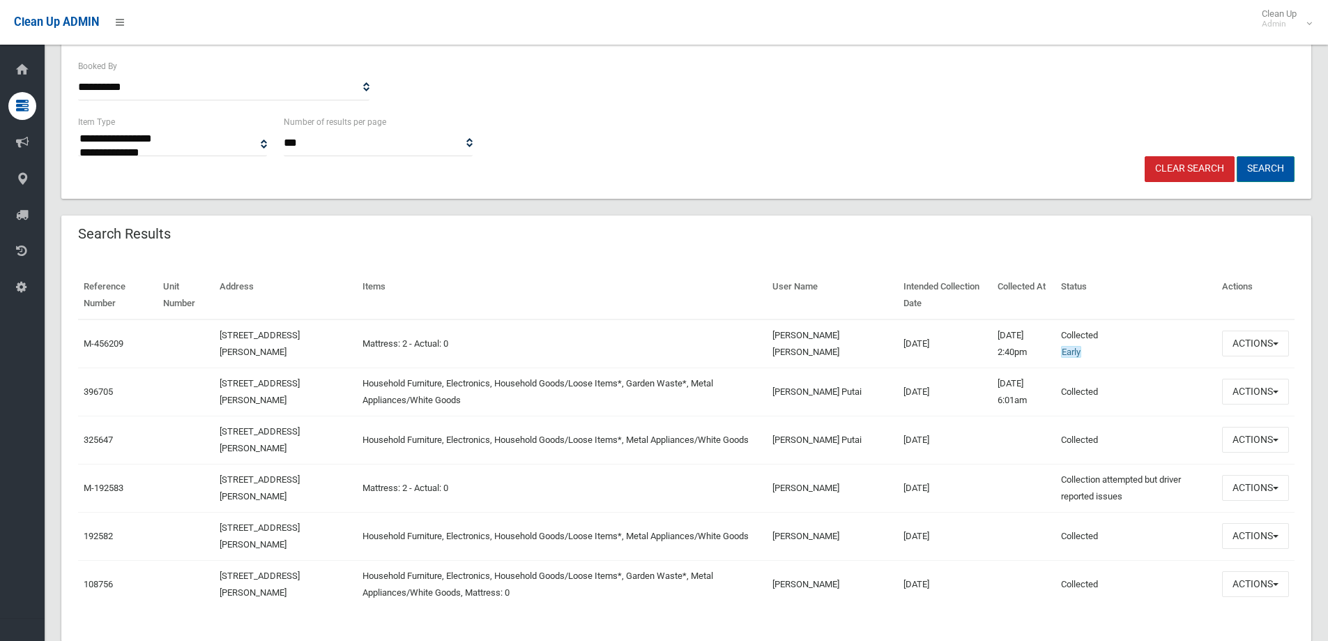
click at [1262, 165] on button "Search" at bounding box center [1266, 169] width 58 height 26
click at [1264, 167] on button "Search" at bounding box center [1266, 169] width 58 height 26
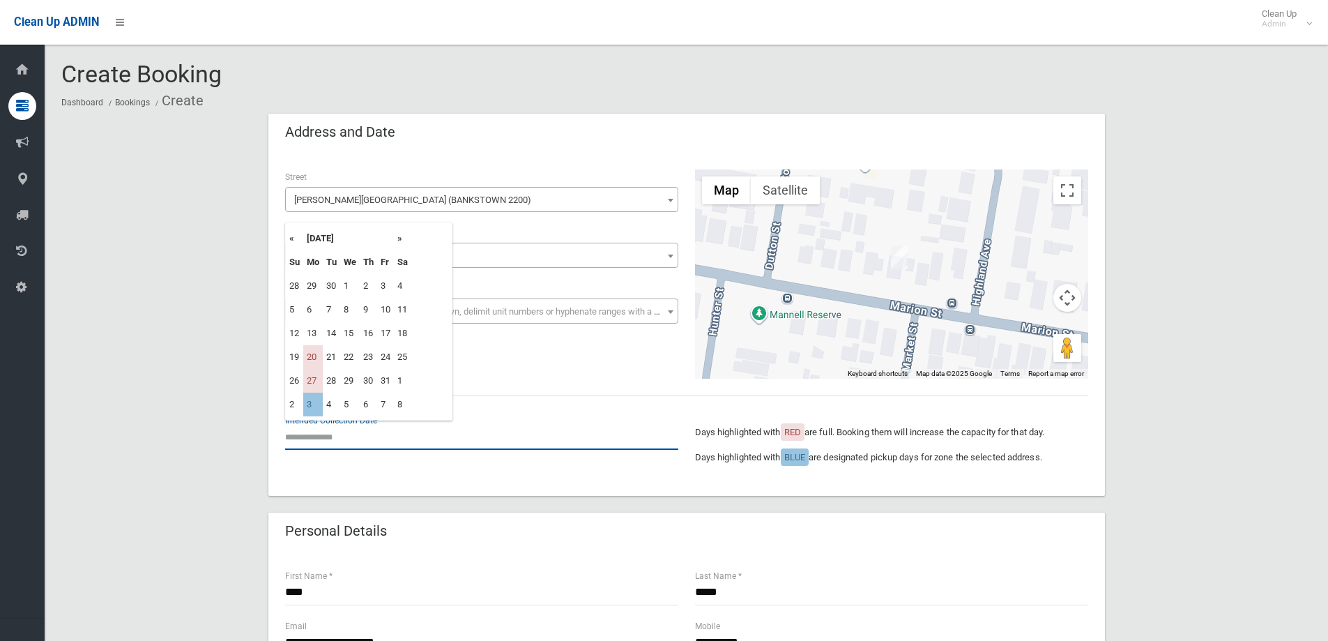
click at [316, 440] on input "text" at bounding box center [481, 437] width 393 height 26
click at [308, 404] on td "3" at bounding box center [313, 404] width 20 height 24
type input "**********"
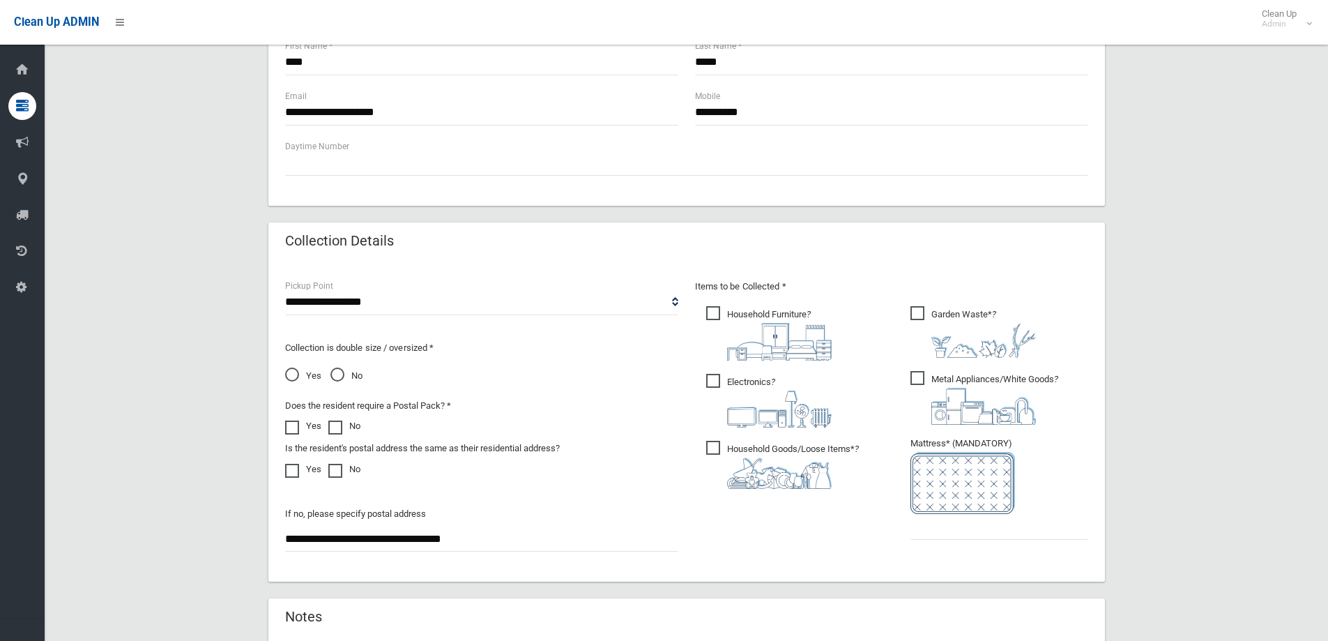
scroll to position [558, 0]
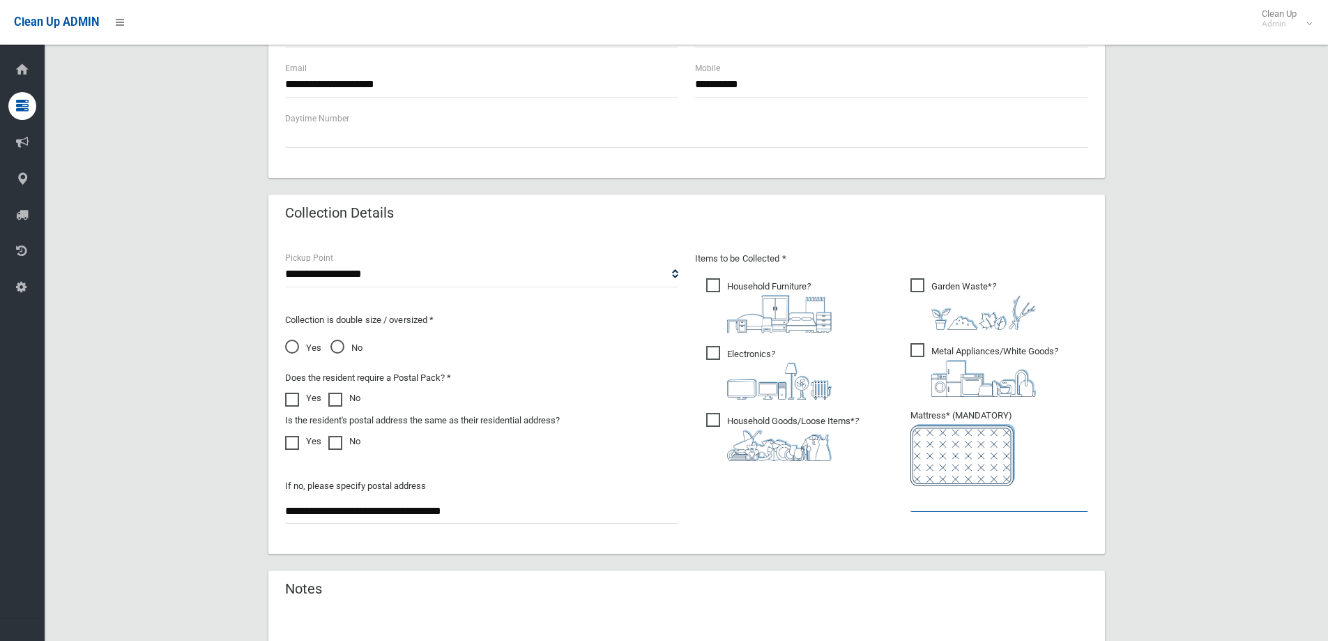
click at [964, 501] on input "text" at bounding box center [999, 499] width 178 height 26
click at [918, 284] on span "Garden Waste* ?" at bounding box center [972, 304] width 125 height 52
click at [932, 503] on input "text" at bounding box center [999, 499] width 178 height 26
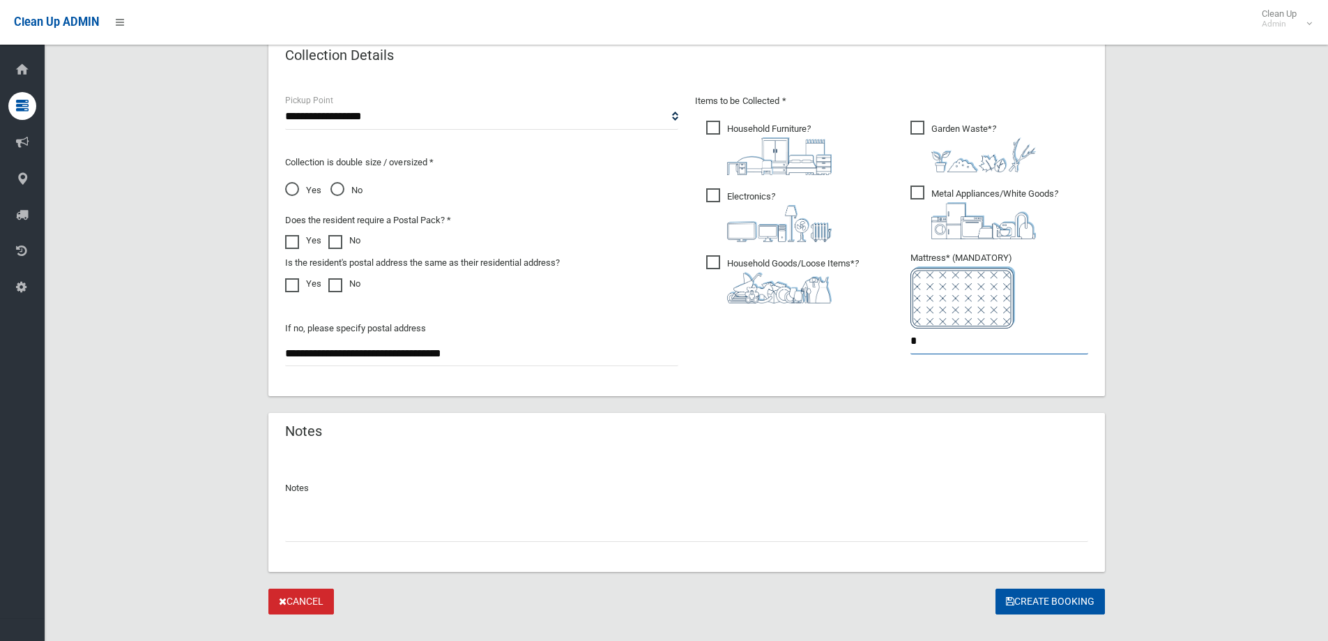
scroll to position [739, 0]
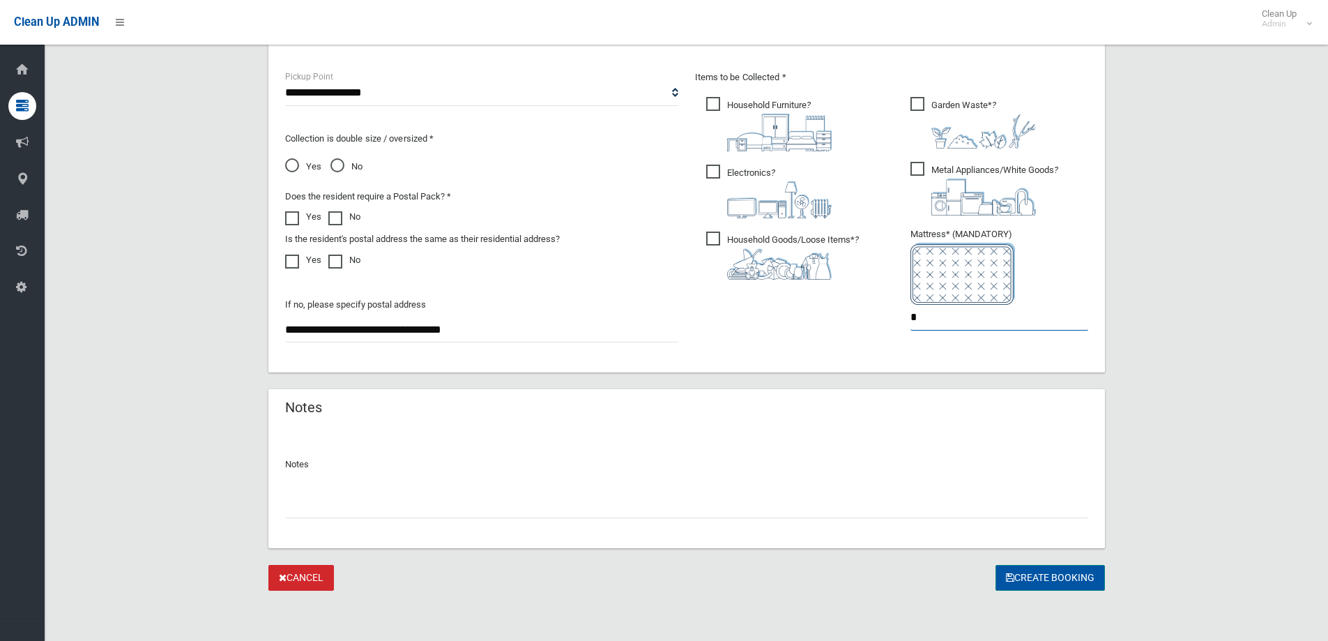
type input "*"
click at [1050, 575] on button "Create Booking" at bounding box center [1049, 578] width 109 height 26
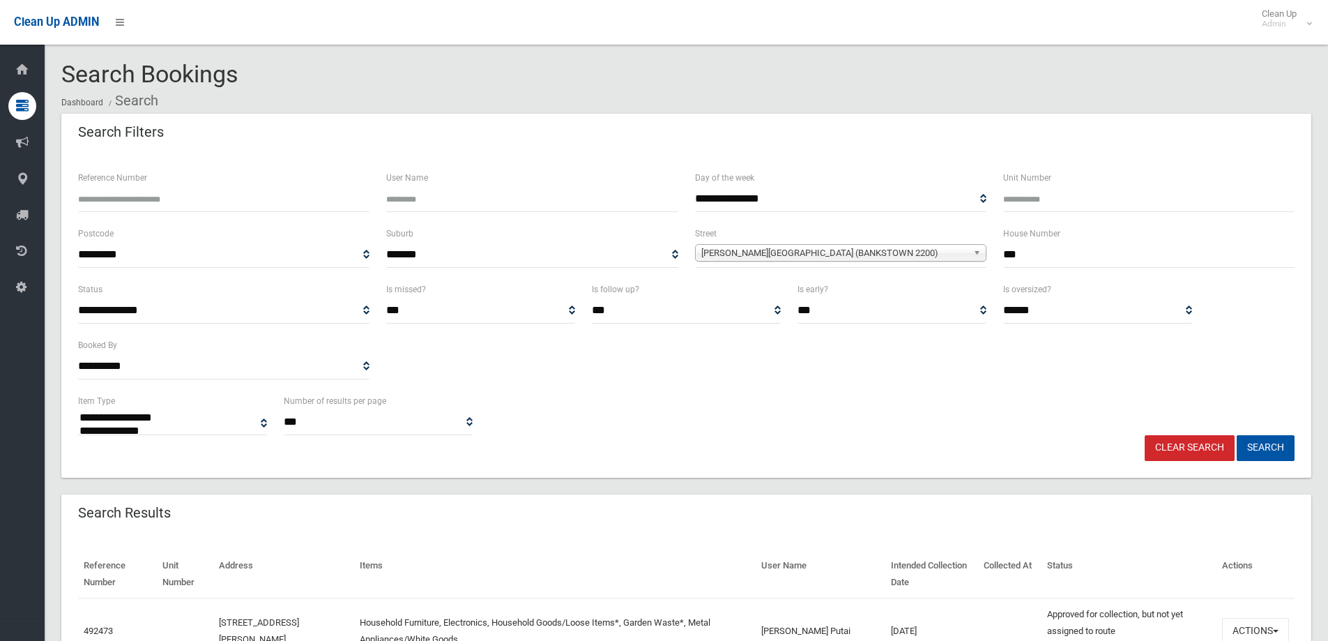
select select
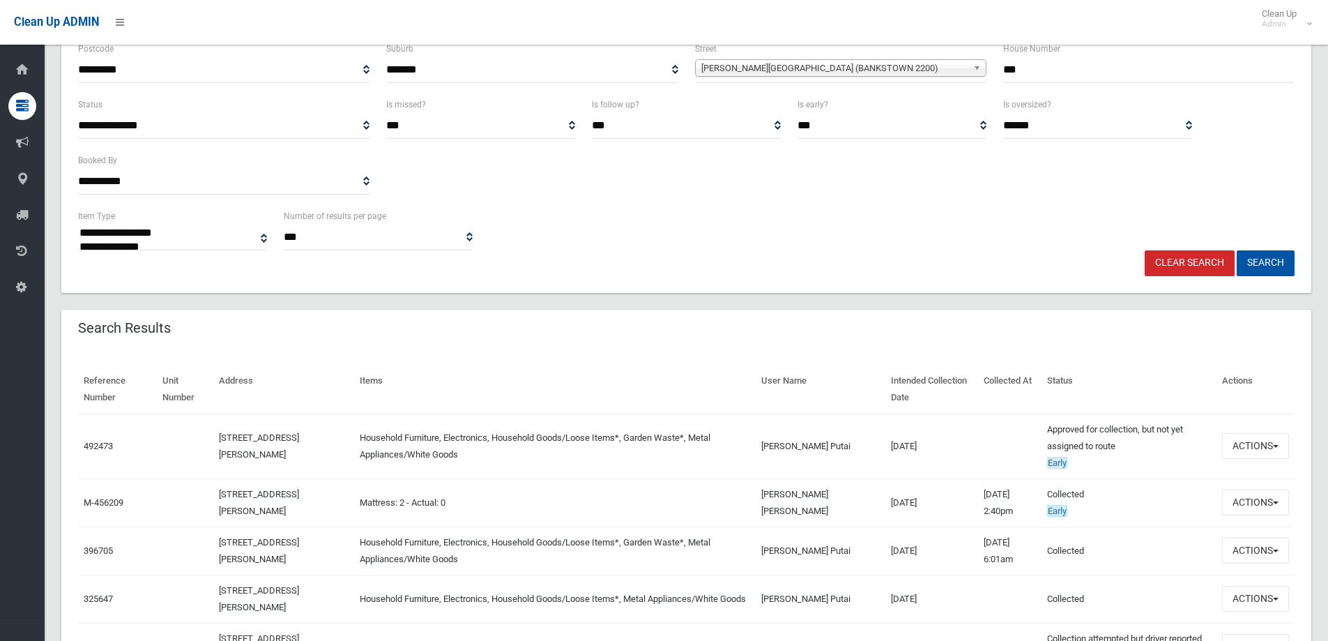
scroll to position [209, 0]
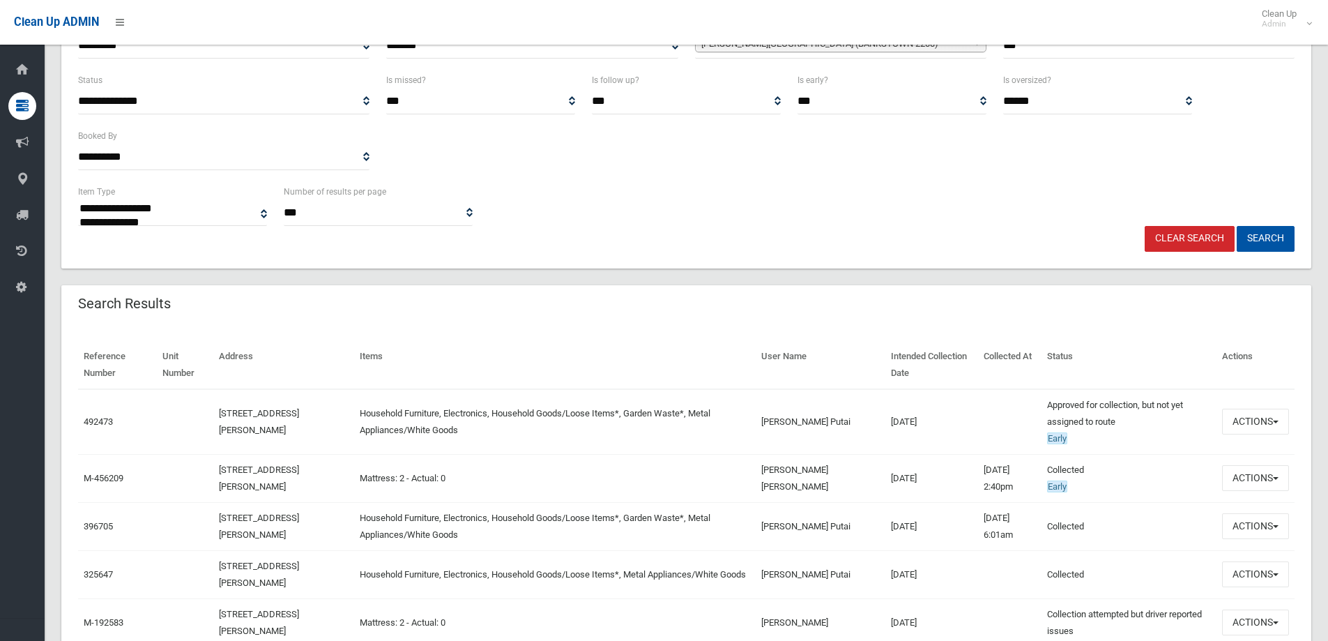
click at [613, 484] on td "Mattress: 2 - Actual: 0" at bounding box center [555, 478] width 402 height 48
click at [1255, 474] on button "Actions" at bounding box center [1255, 478] width 67 height 26
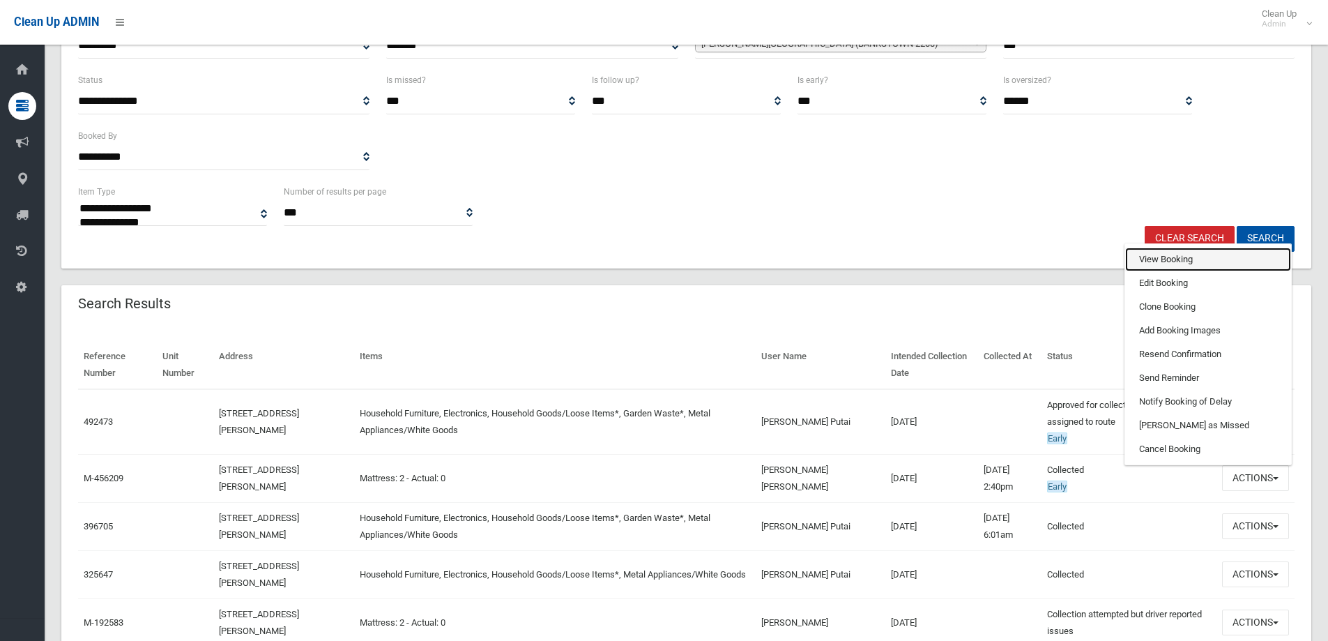
click at [1162, 257] on link "View Booking" at bounding box center [1208, 259] width 166 height 24
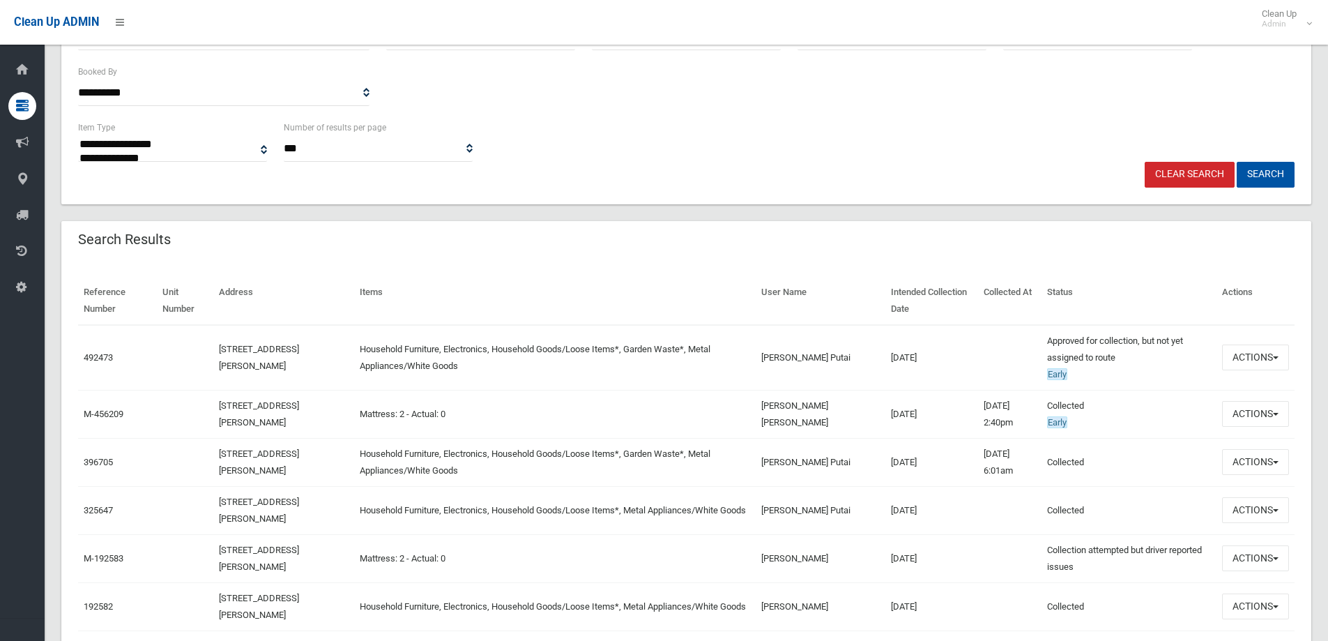
scroll to position [349, 0]
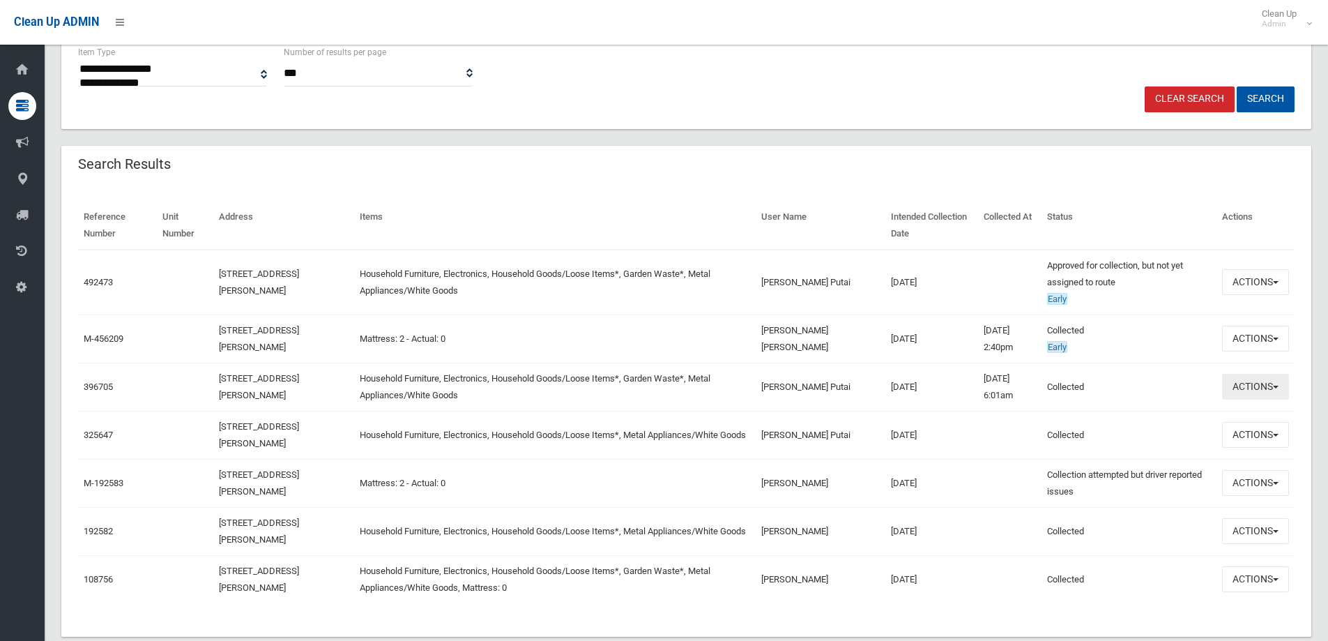
click at [1240, 383] on button "Actions" at bounding box center [1255, 387] width 67 height 26
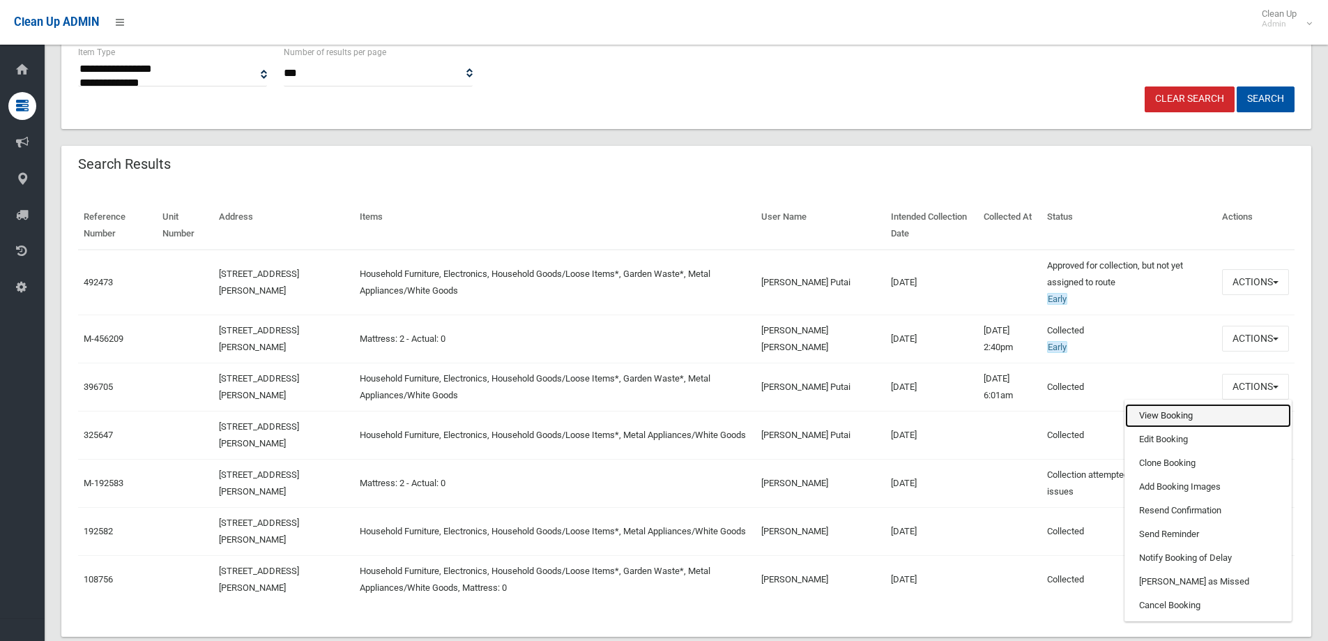
click at [1150, 418] on link "View Booking" at bounding box center [1208, 416] width 166 height 24
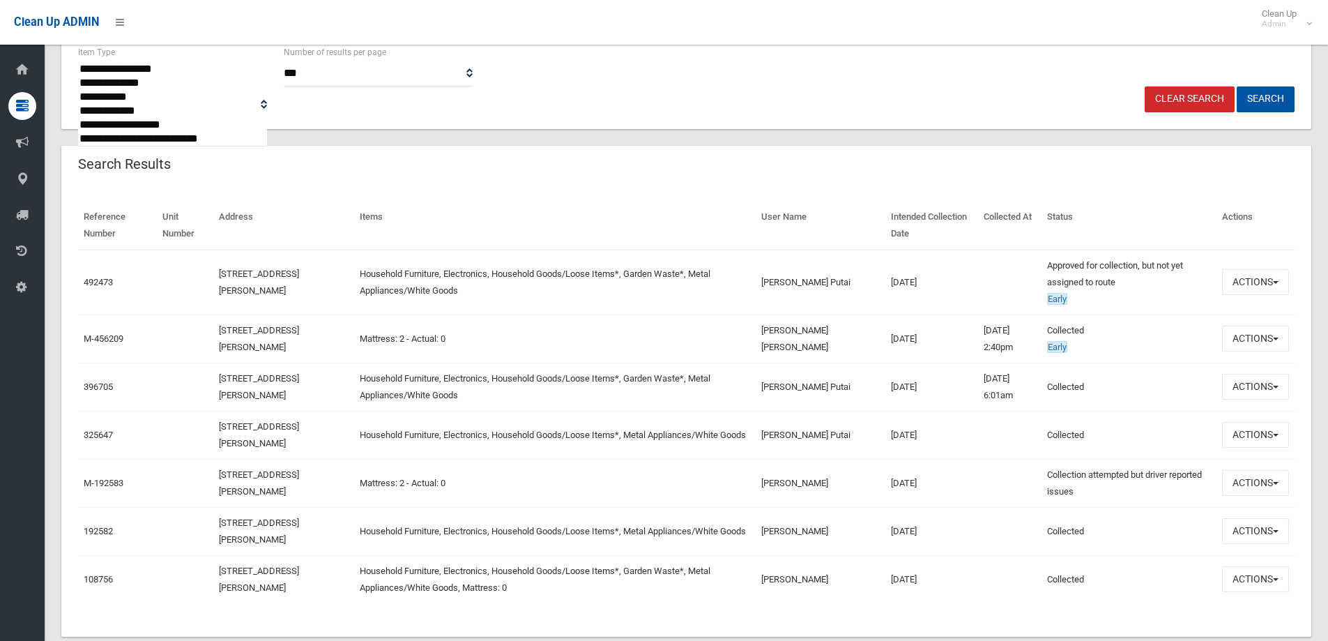
scroll to position [0, 0]
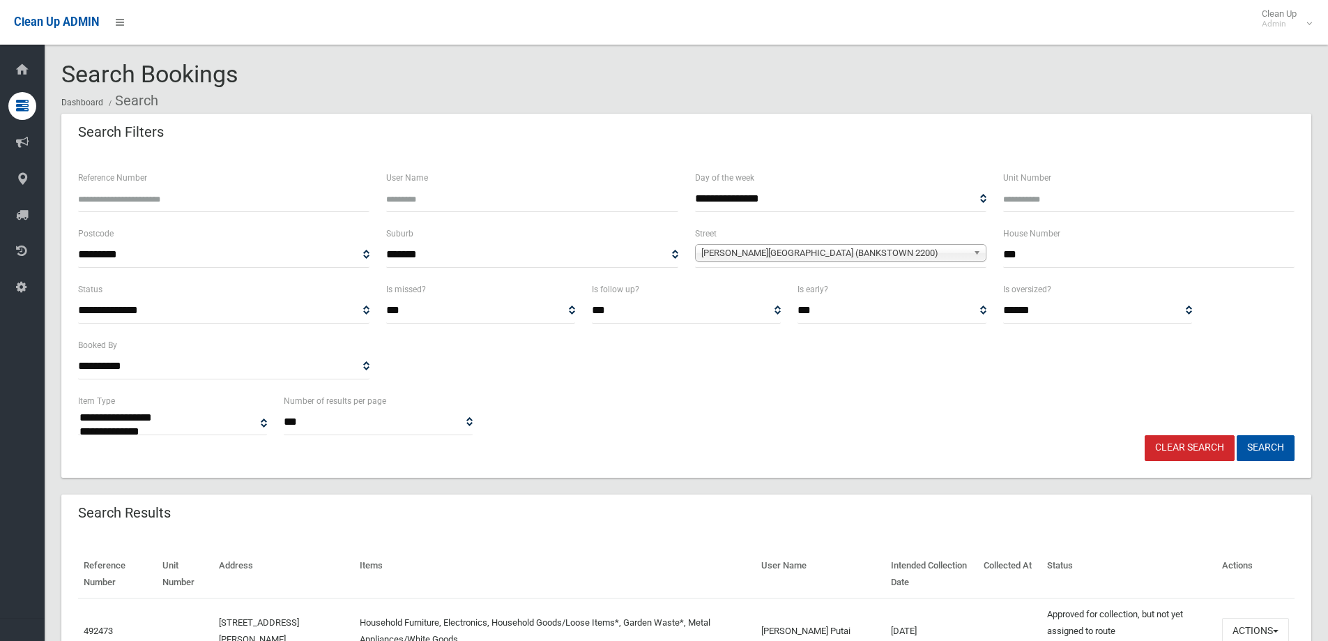
drag, startPoint x: 965, startPoint y: 369, endPoint x: 964, endPoint y: 355, distance: 14.0
click at [964, 358] on div "**********" at bounding box center [686, 337] width 1233 height 112
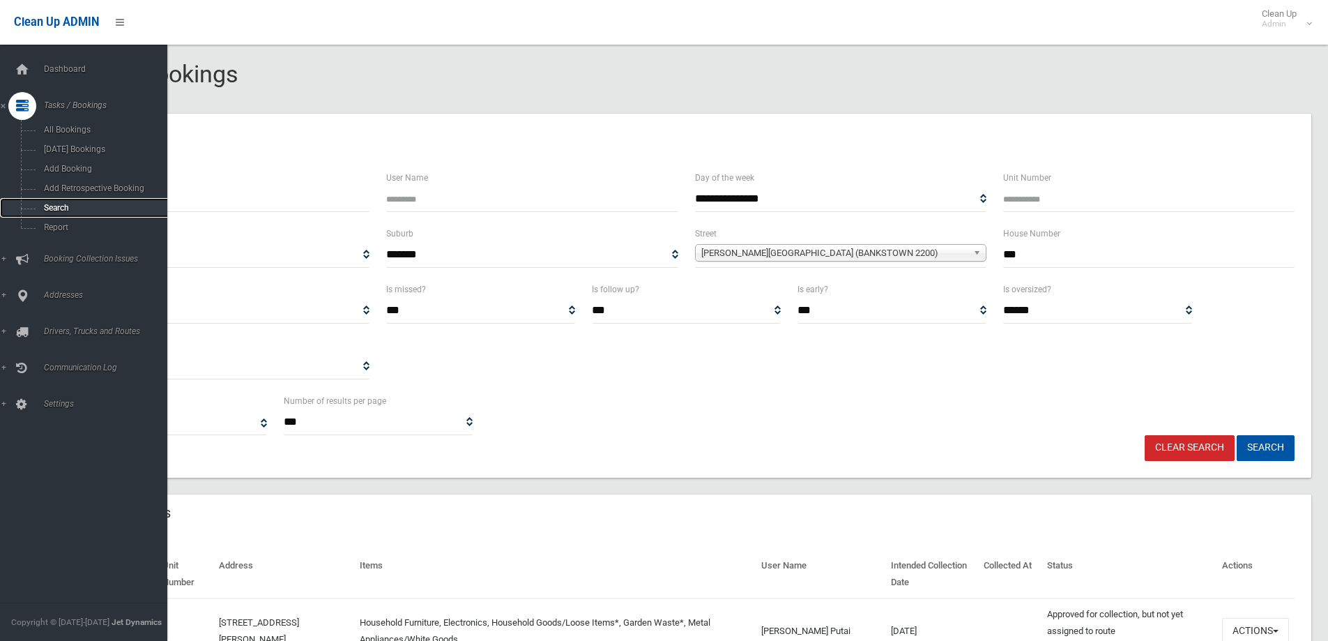
click at [51, 207] on span "Search" at bounding box center [103, 208] width 126 height 10
click at [52, 207] on span "Search" at bounding box center [103, 208] width 126 height 10
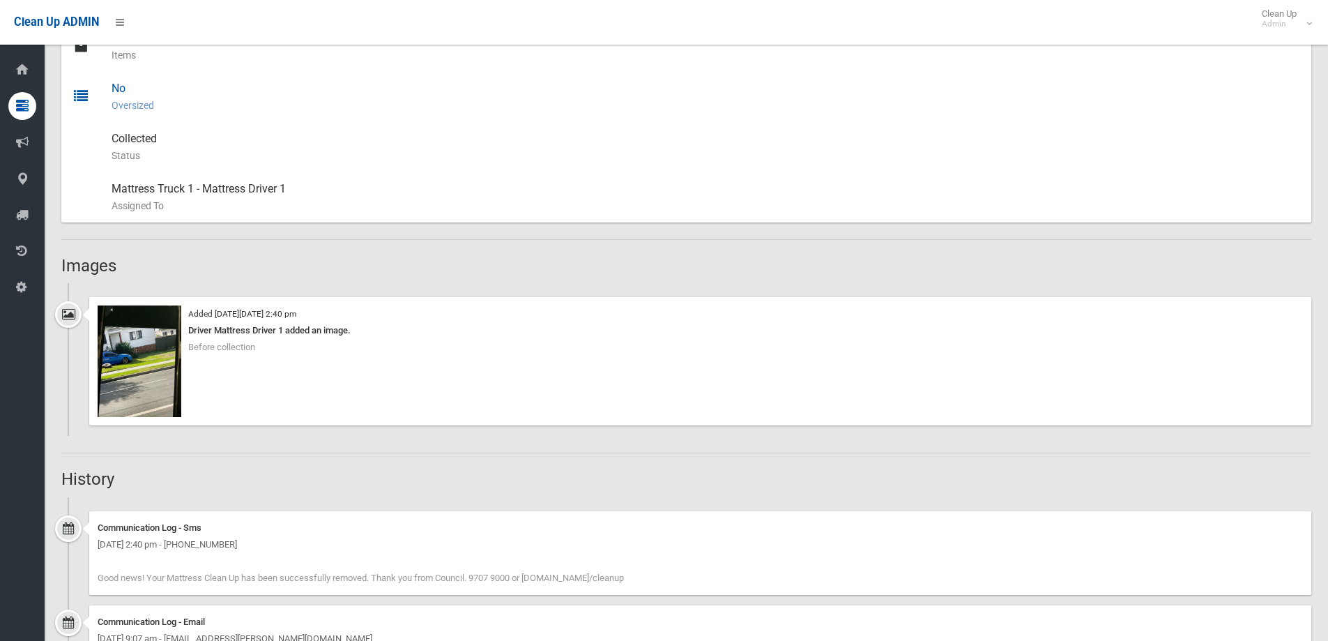
scroll to position [837, 0]
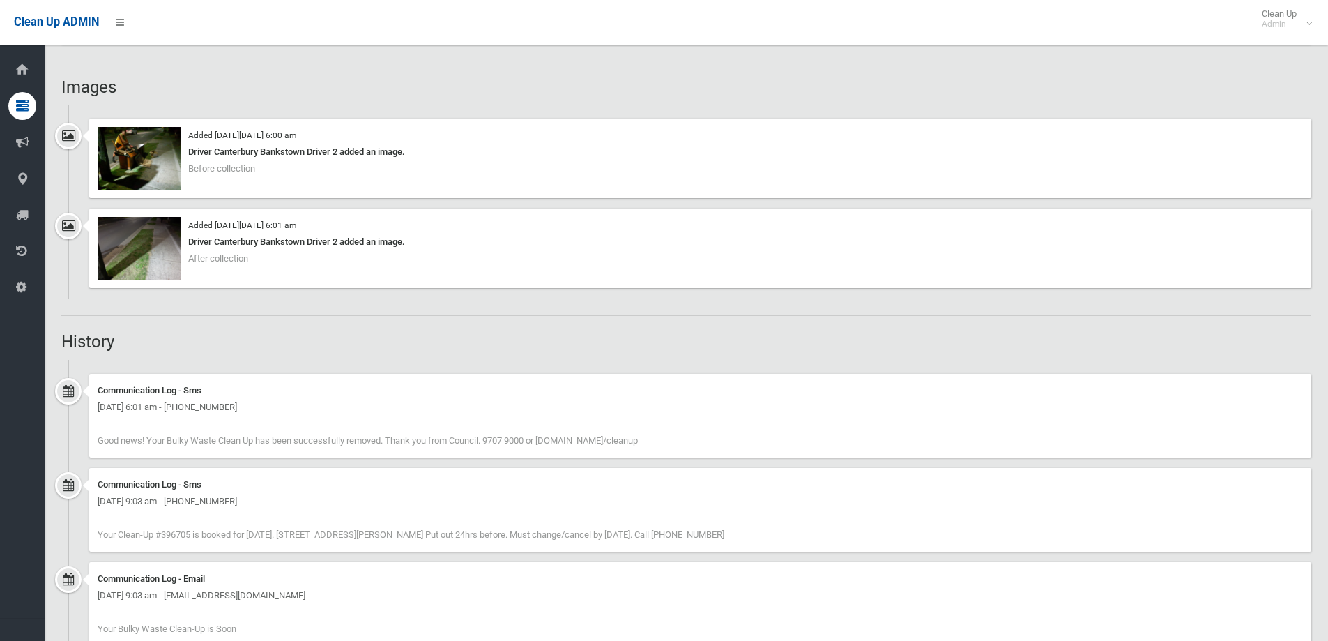
scroll to position [906, 0]
click at [159, 161] on img at bounding box center [140, 156] width 84 height 63
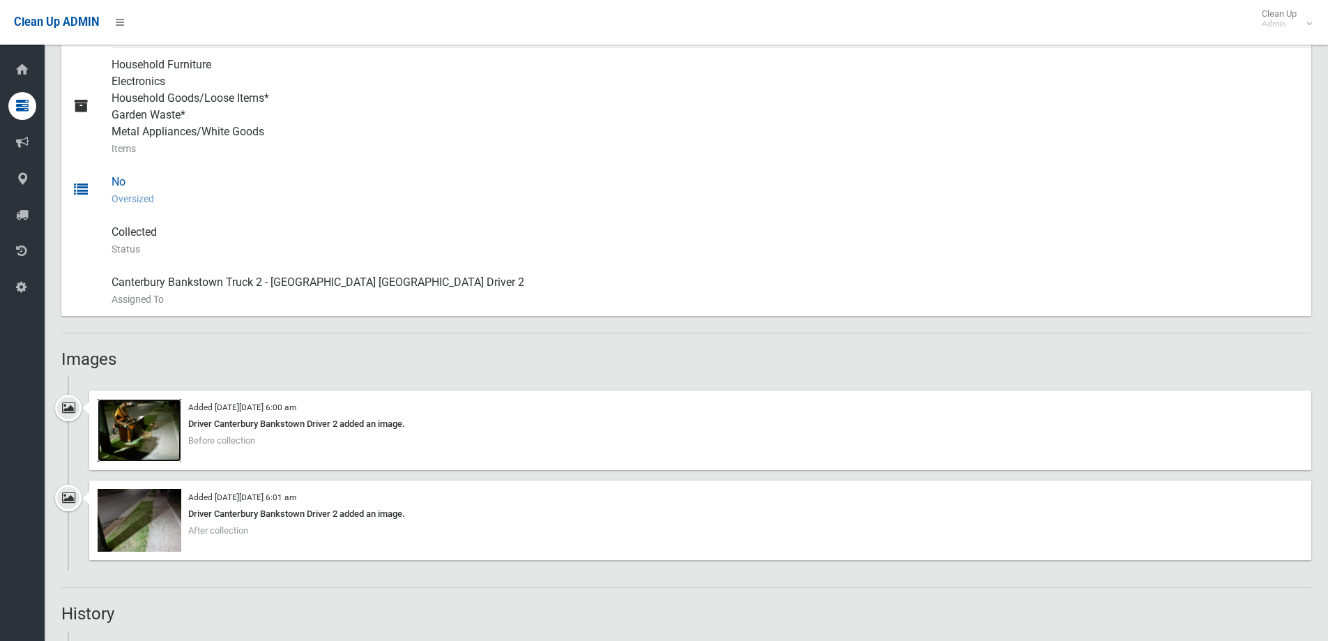
scroll to position [349, 0]
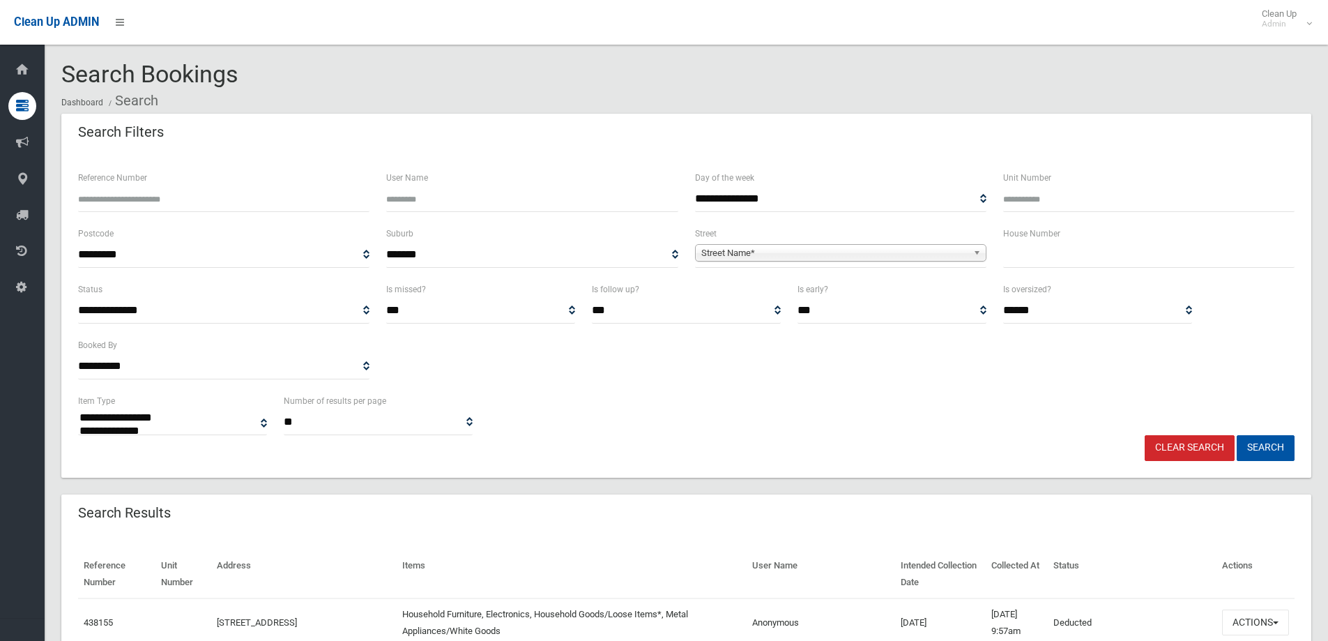
select select
